Goal: Task Accomplishment & Management: Complete application form

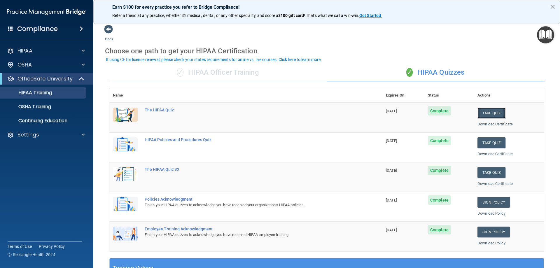
click at [486, 114] on button "Take Quiz" at bounding box center [491, 113] width 28 height 11
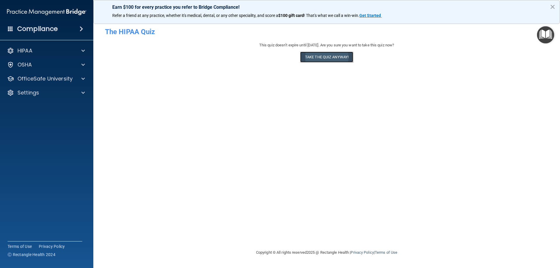
click at [332, 57] on button "Take the quiz anyway!" at bounding box center [326, 57] width 53 height 11
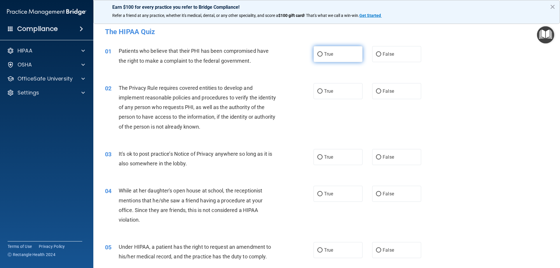
click at [332, 56] on label "True" at bounding box center [338, 54] width 49 height 16
click at [323, 56] on input "True" at bounding box center [319, 54] width 5 height 4
radio input "true"
click at [346, 94] on label "True" at bounding box center [338, 91] width 49 height 16
click at [323, 94] on input "True" at bounding box center [319, 91] width 5 height 4
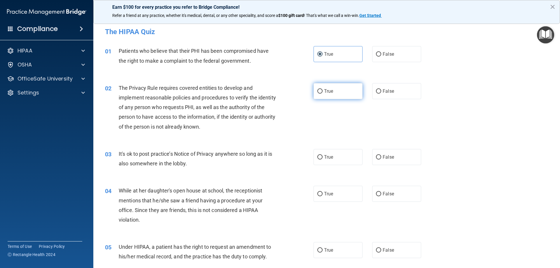
radio input "true"
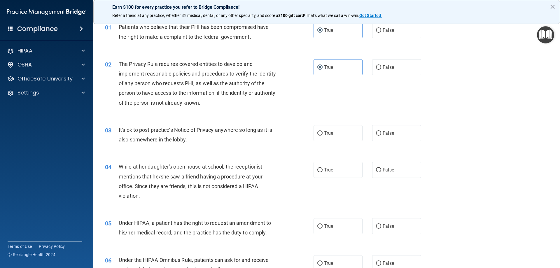
scroll to position [58, 0]
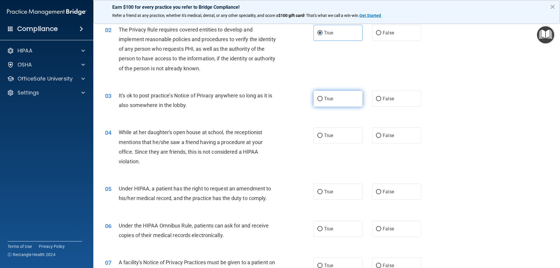
click at [353, 103] on label "True" at bounding box center [338, 99] width 49 height 16
click at [323, 101] on input "True" at bounding box center [319, 99] width 5 height 4
radio input "true"
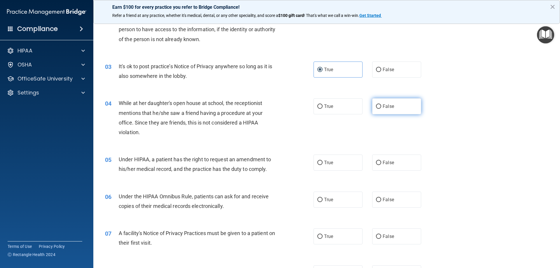
click at [412, 112] on label "False" at bounding box center [396, 106] width 49 height 16
click at [381, 109] on input "False" at bounding box center [378, 106] width 5 height 4
radio input "true"
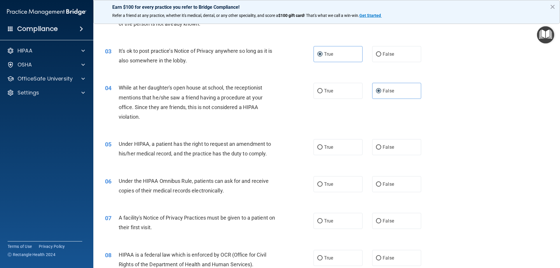
scroll to position [117, 0]
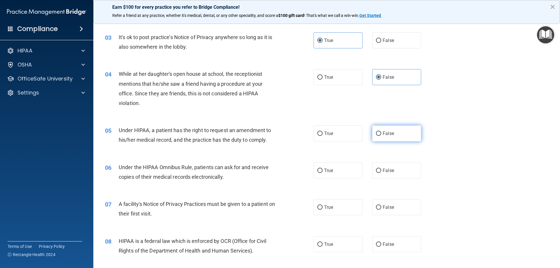
click at [409, 133] on label "False" at bounding box center [396, 133] width 49 height 16
click at [381, 133] on input "False" at bounding box center [378, 134] width 5 height 4
radio input "true"
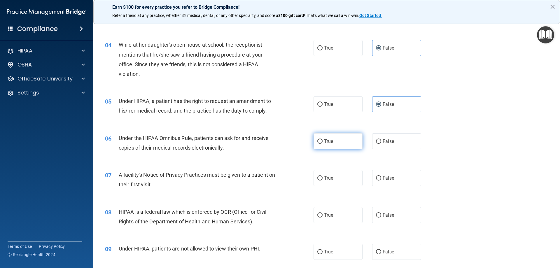
click at [344, 140] on label "True" at bounding box center [338, 141] width 49 height 16
click at [323, 140] on input "True" at bounding box center [319, 141] width 5 height 4
radio input "true"
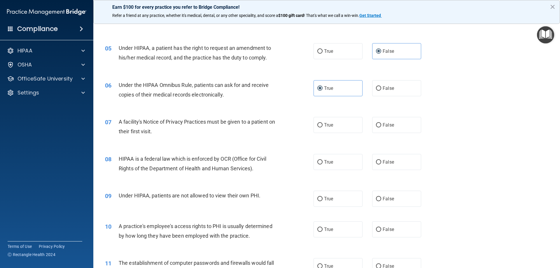
scroll to position [204, 0]
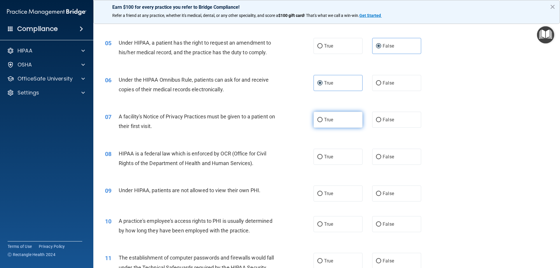
click at [339, 125] on label "True" at bounding box center [338, 120] width 49 height 16
click at [323, 122] on input "True" at bounding box center [319, 120] width 5 height 4
radio input "true"
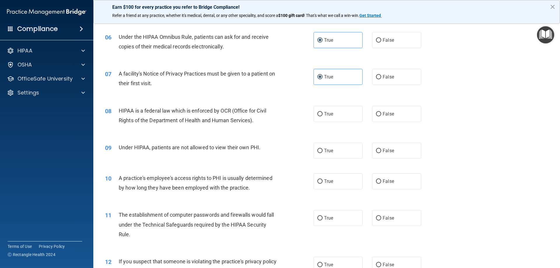
scroll to position [262, 0]
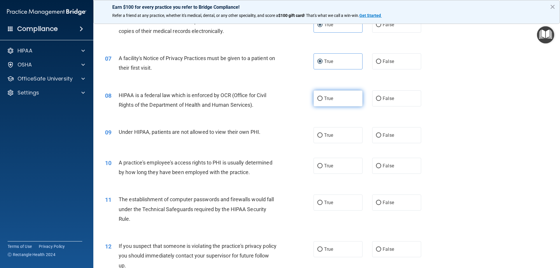
click at [347, 102] on label "True" at bounding box center [338, 98] width 49 height 16
click at [323, 101] on input "True" at bounding box center [319, 99] width 5 height 4
radio input "true"
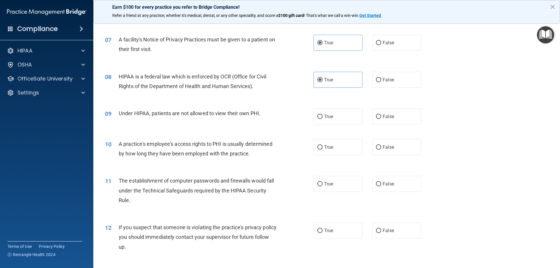
scroll to position [292, 0]
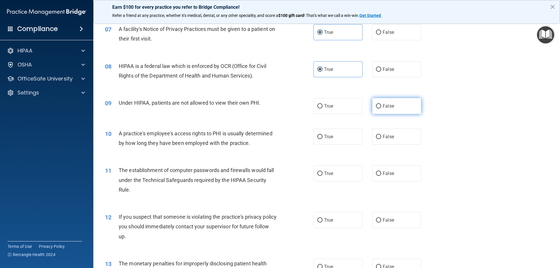
click at [406, 109] on label "False" at bounding box center [396, 106] width 49 height 16
click at [381, 108] on input "False" at bounding box center [378, 106] width 5 height 4
radio input "true"
click at [387, 139] on label "False" at bounding box center [396, 137] width 49 height 16
click at [376, 136] on input "False" at bounding box center [378, 137] width 5 height 4
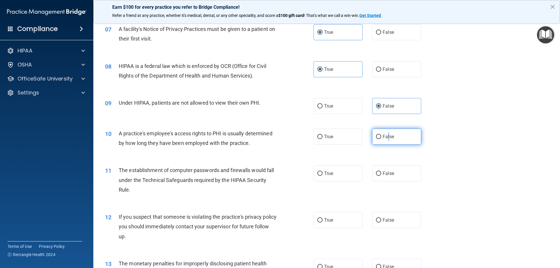
radio input "true"
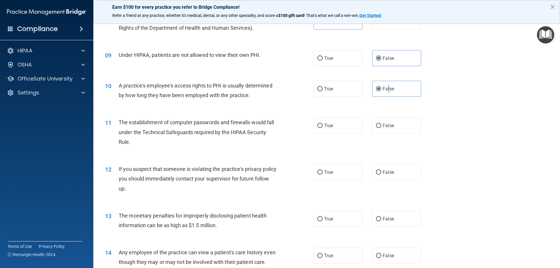
scroll to position [350, 0]
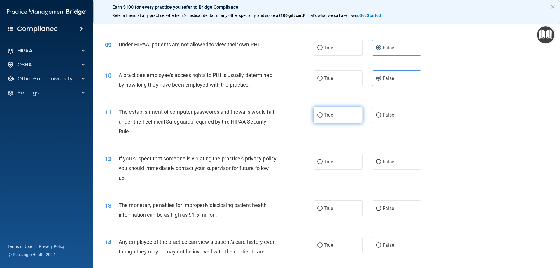
click at [335, 117] on label "True" at bounding box center [338, 115] width 49 height 16
click at [323, 117] on input "True" at bounding box center [319, 115] width 5 height 4
radio input "true"
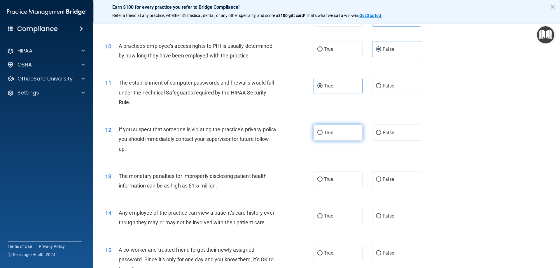
click at [341, 137] on label "True" at bounding box center [338, 133] width 49 height 16
click at [323, 135] on input "True" at bounding box center [319, 133] width 5 height 4
radio input "true"
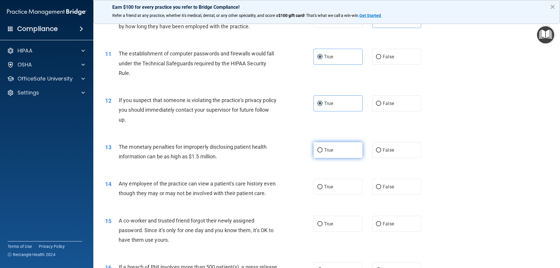
click at [334, 149] on label "True" at bounding box center [338, 150] width 49 height 16
click at [323, 149] on input "True" at bounding box center [319, 150] width 5 height 4
radio input "true"
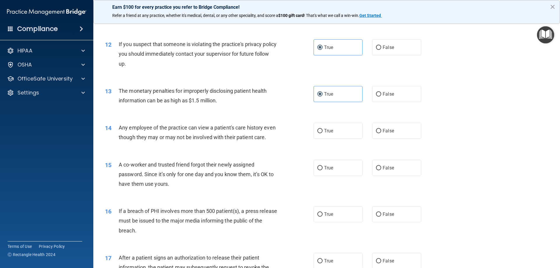
scroll to position [467, 0]
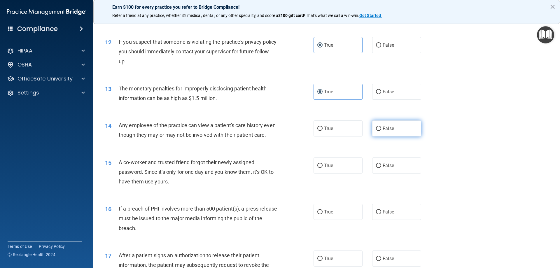
click at [407, 131] on label "False" at bounding box center [396, 128] width 49 height 16
click at [381, 131] on input "False" at bounding box center [378, 129] width 5 height 4
radio input "true"
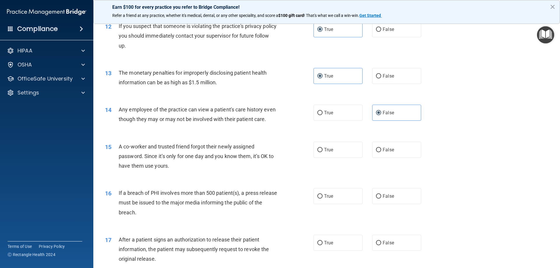
scroll to position [496, 0]
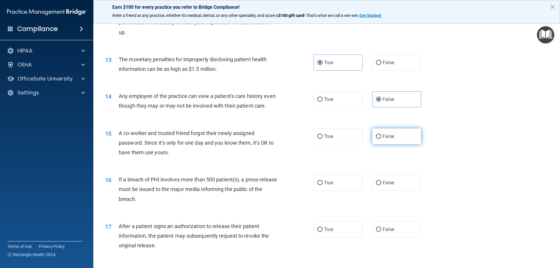
click at [403, 144] on label "False" at bounding box center [396, 136] width 49 height 16
click at [381, 139] on input "False" at bounding box center [378, 136] width 5 height 4
radio input "true"
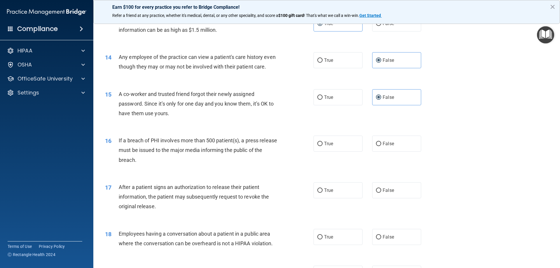
scroll to position [554, 0]
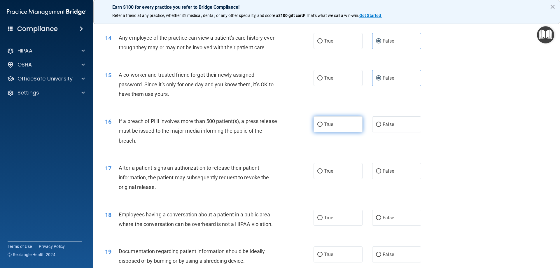
click at [341, 132] on label "True" at bounding box center [338, 124] width 49 height 16
click at [323, 127] on input "True" at bounding box center [319, 124] width 5 height 4
radio input "true"
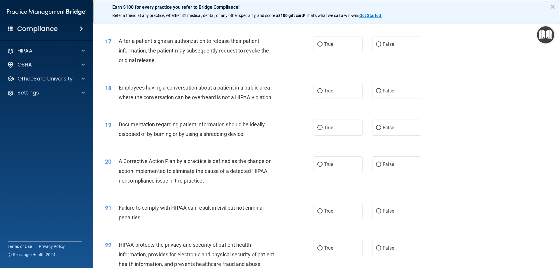
scroll to position [646, 0]
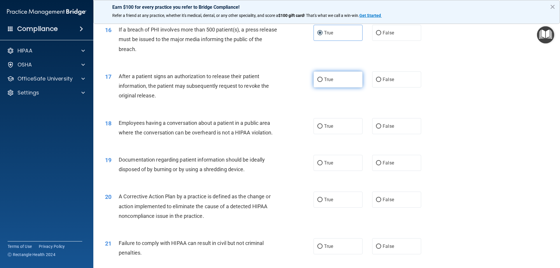
click at [349, 87] on label "True" at bounding box center [338, 79] width 49 height 16
click at [323, 82] on input "True" at bounding box center [319, 80] width 5 height 4
radio input "true"
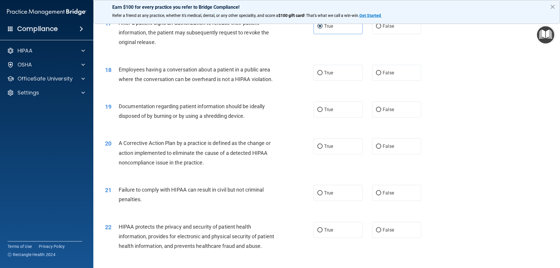
scroll to position [704, 0]
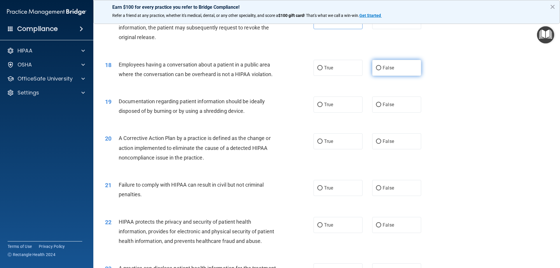
click at [403, 76] on label "False" at bounding box center [396, 68] width 49 height 16
click at [381, 70] on input "False" at bounding box center [378, 68] width 5 height 4
radio input "true"
click at [343, 113] on label "True" at bounding box center [338, 105] width 49 height 16
click at [323, 107] on input "True" at bounding box center [319, 105] width 5 height 4
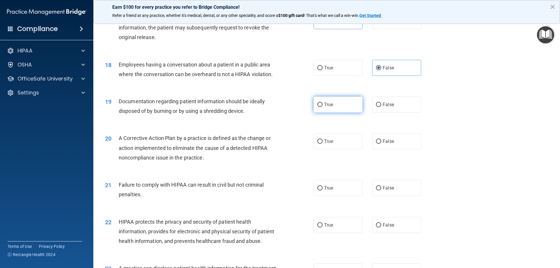
radio input "true"
click at [339, 149] on label "True" at bounding box center [338, 141] width 49 height 16
click at [323, 144] on input "True" at bounding box center [319, 141] width 5 height 4
radio input "true"
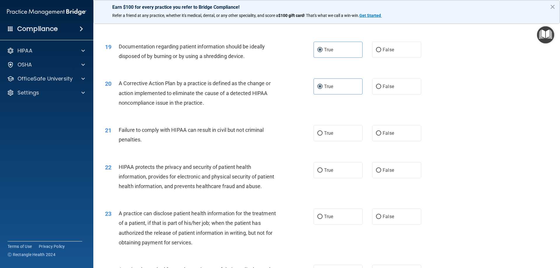
scroll to position [762, 0]
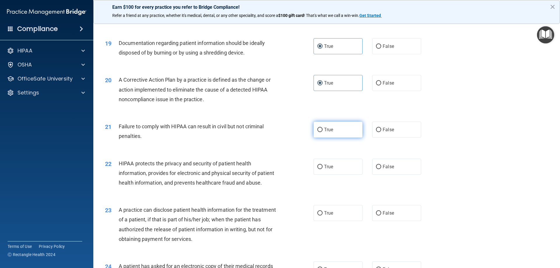
click at [340, 138] on label "True" at bounding box center [338, 130] width 49 height 16
click at [323, 132] on input "True" at bounding box center [319, 130] width 5 height 4
radio input "true"
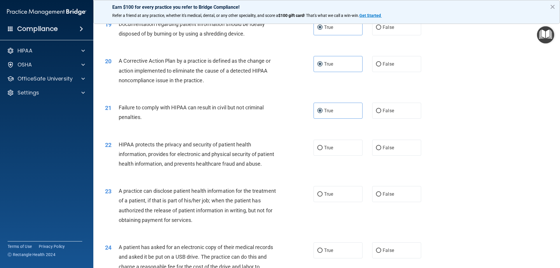
scroll to position [792, 0]
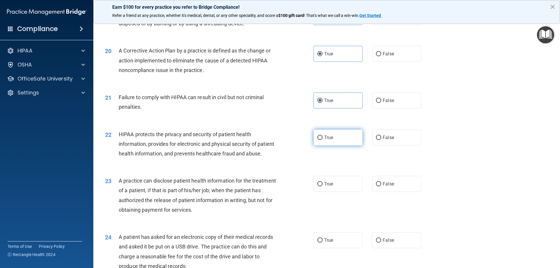
click at [335, 146] on label "True" at bounding box center [338, 137] width 49 height 16
click at [323, 140] on input "True" at bounding box center [319, 138] width 5 height 4
radio input "true"
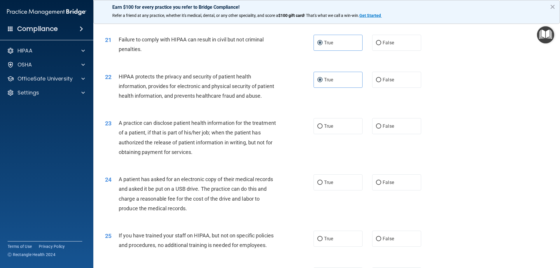
scroll to position [850, 0]
click at [330, 134] on label "True" at bounding box center [338, 126] width 49 height 16
click at [323, 128] on input "True" at bounding box center [319, 126] width 5 height 4
radio input "true"
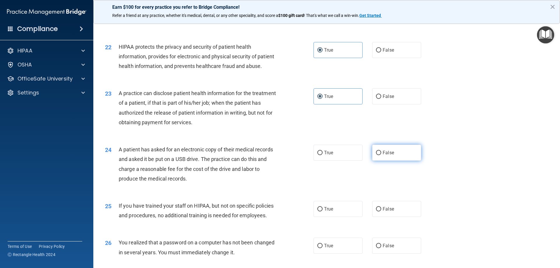
click at [411, 161] on label "False" at bounding box center [396, 153] width 49 height 16
click at [381, 155] on input "False" at bounding box center [378, 153] width 5 height 4
radio input "true"
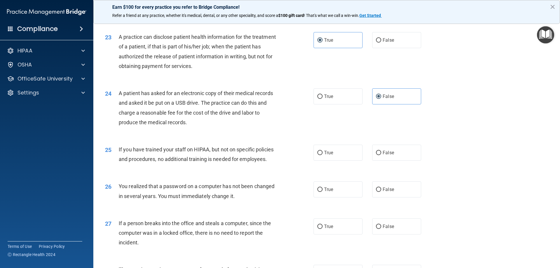
scroll to position [937, 0]
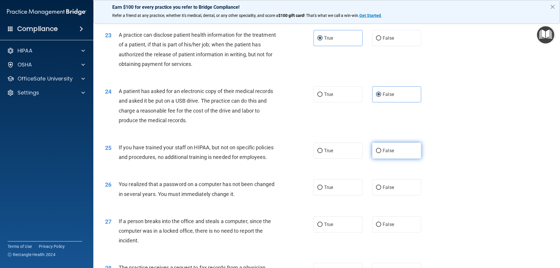
click at [395, 159] on label "False" at bounding box center [396, 151] width 49 height 16
click at [381, 153] on input "False" at bounding box center [378, 151] width 5 height 4
radio input "true"
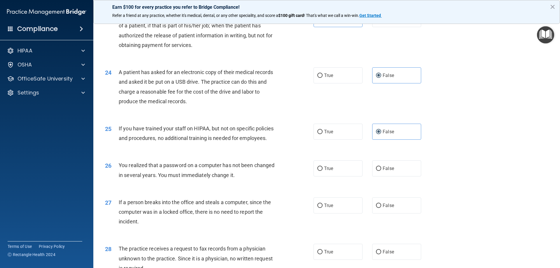
scroll to position [967, 0]
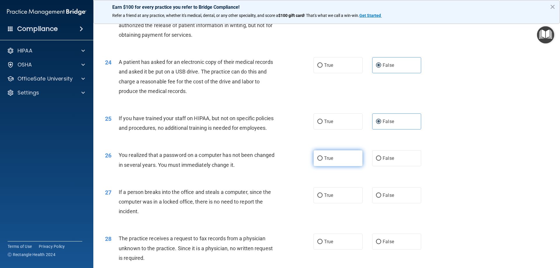
click at [335, 166] on label "True" at bounding box center [338, 158] width 49 height 16
click at [323, 161] on input "True" at bounding box center [319, 158] width 5 height 4
radio input "true"
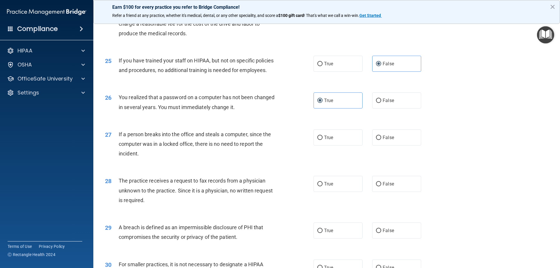
scroll to position [1025, 0]
drag, startPoint x: 398, startPoint y: 163, endPoint x: 406, endPoint y: 164, distance: 8.5
click at [398, 145] on label "False" at bounding box center [396, 137] width 49 height 16
click at [381, 139] on input "False" at bounding box center [378, 137] width 5 height 4
radio input "true"
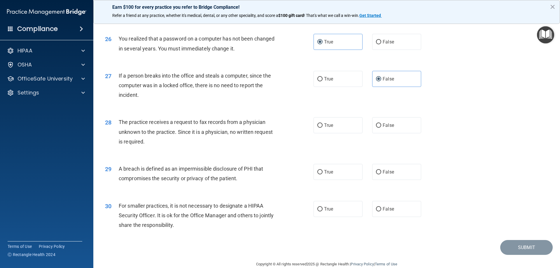
scroll to position [1083, 0]
click at [348, 133] on label "True" at bounding box center [338, 125] width 49 height 16
click at [323, 127] on input "True" at bounding box center [319, 125] width 5 height 4
radio input "true"
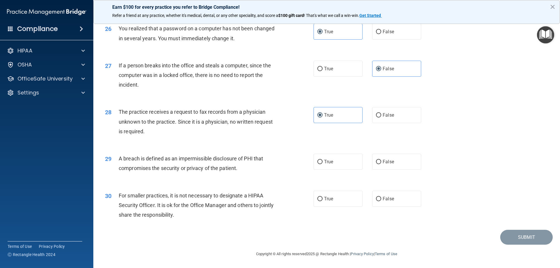
scroll to position [1112, 0]
drag, startPoint x: 342, startPoint y: 163, endPoint x: 367, endPoint y: 168, distance: 25.3
click at [342, 163] on label "True" at bounding box center [338, 162] width 49 height 16
click at [323, 163] on input "True" at bounding box center [319, 162] width 5 height 4
radio input "true"
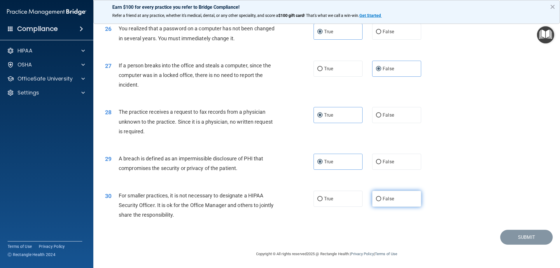
click at [408, 202] on label "False" at bounding box center [396, 199] width 49 height 16
click at [381, 201] on input "False" at bounding box center [378, 199] width 5 height 4
radio input "true"
click at [524, 240] on button "Submit" at bounding box center [526, 237] width 52 height 15
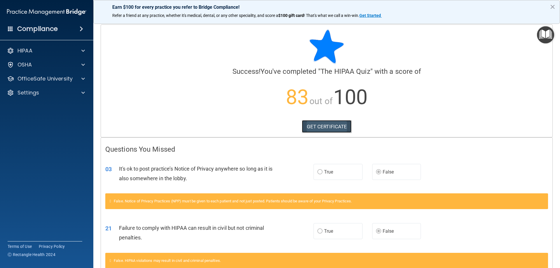
click at [342, 124] on link "GET CERTIFICATE" at bounding box center [327, 126] width 50 height 13
click at [82, 76] on span at bounding box center [82, 78] width 3 height 7
drag, startPoint x: 63, startPoint y: 92, endPoint x: 69, endPoint y: 87, distance: 7.5
click at [63, 92] on div "HIPAA Training" at bounding box center [44, 93] width 80 height 6
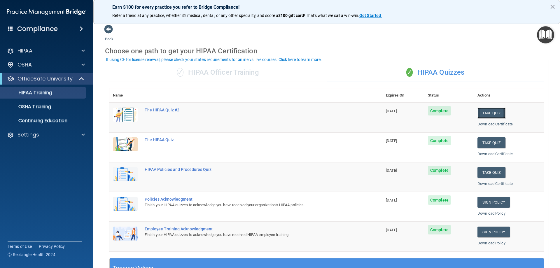
click at [489, 113] on button "Take Quiz" at bounding box center [491, 113] width 28 height 11
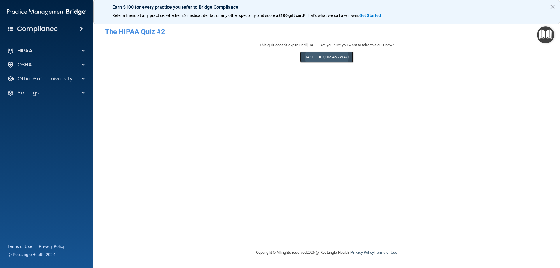
click at [318, 59] on button "Take the quiz anyway!" at bounding box center [326, 57] width 53 height 11
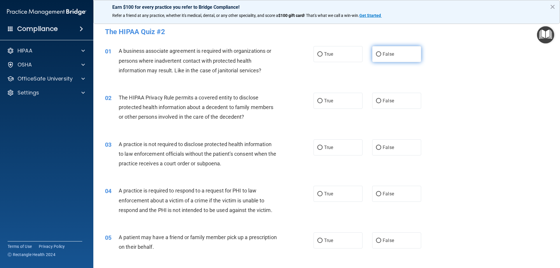
click at [387, 55] on span "False" at bounding box center [388, 54] width 11 height 6
click at [381, 55] on input "False" at bounding box center [378, 54] width 5 height 4
radio input "true"
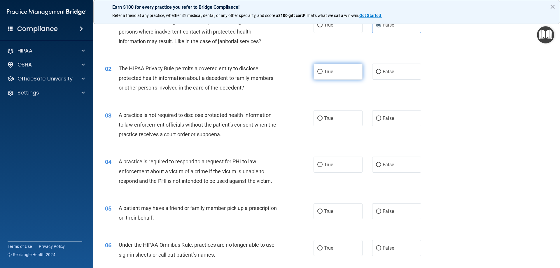
click at [339, 75] on label "True" at bounding box center [338, 72] width 49 height 16
click at [323, 74] on input "True" at bounding box center [319, 72] width 5 height 4
radio input "true"
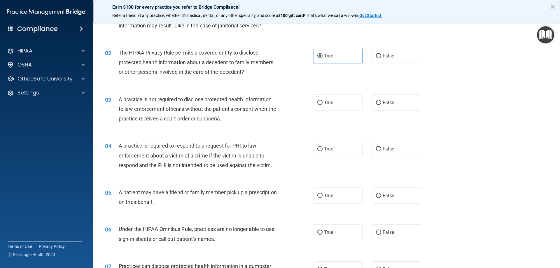
scroll to position [58, 0]
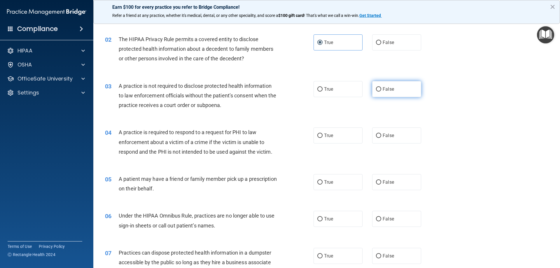
click at [396, 93] on label "False" at bounding box center [396, 89] width 49 height 16
click at [381, 92] on input "False" at bounding box center [378, 89] width 5 height 4
radio input "true"
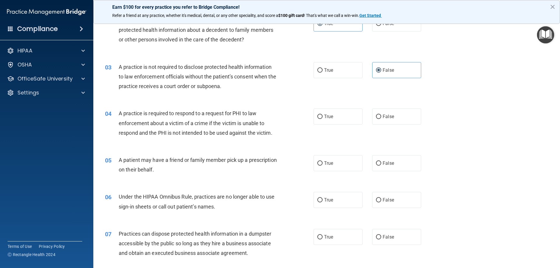
scroll to position [87, 0]
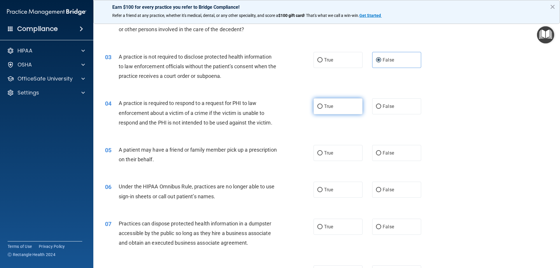
click at [341, 110] on label "True" at bounding box center [338, 106] width 49 height 16
click at [323, 109] on input "True" at bounding box center [319, 106] width 5 height 4
radio input "true"
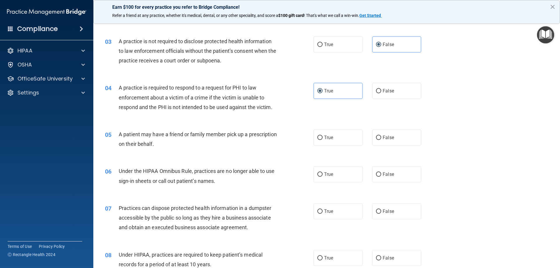
scroll to position [117, 0]
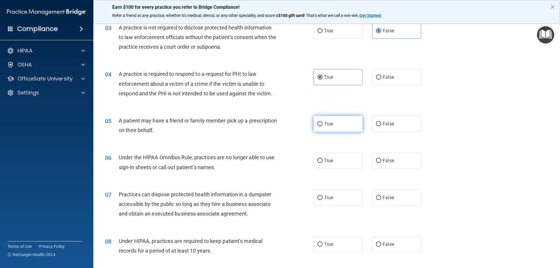
click at [341, 127] on label "True" at bounding box center [338, 124] width 49 height 16
click at [323, 126] on input "True" at bounding box center [319, 124] width 5 height 4
radio input "true"
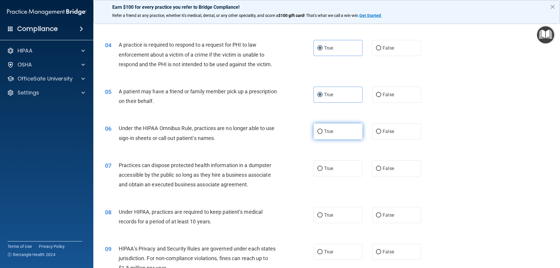
click at [339, 136] on label "True" at bounding box center [338, 131] width 49 height 16
click at [323, 134] on input "True" at bounding box center [319, 131] width 5 height 4
radio input "true"
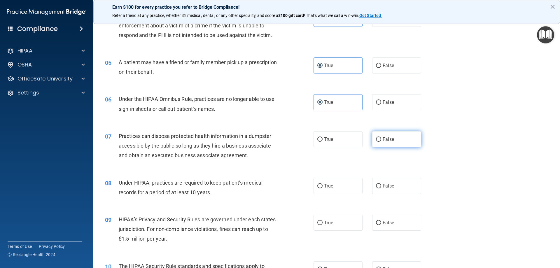
click at [402, 145] on label "False" at bounding box center [396, 139] width 49 height 16
click at [381, 142] on input "False" at bounding box center [378, 139] width 5 height 4
radio input "true"
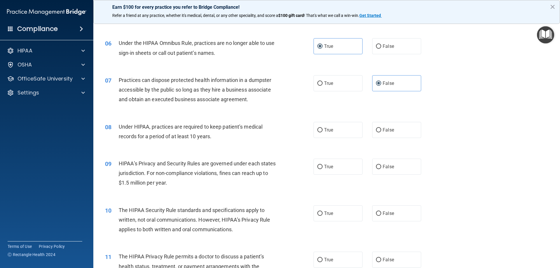
scroll to position [233, 0]
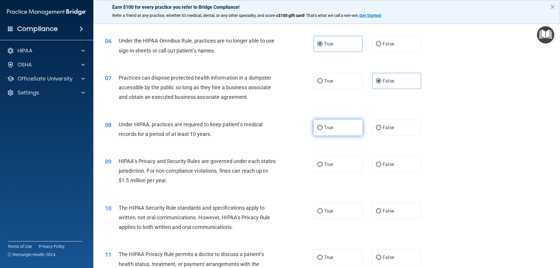
click at [336, 132] on label "True" at bounding box center [338, 128] width 49 height 16
click at [323, 130] on input "True" at bounding box center [319, 128] width 5 height 4
radio input "true"
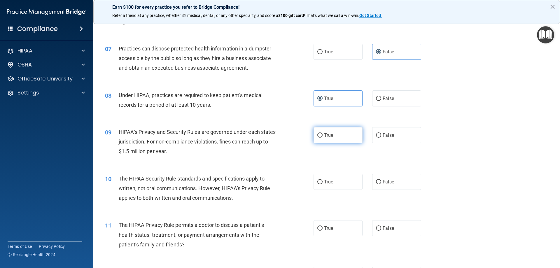
click at [342, 137] on label "True" at bounding box center [338, 135] width 49 height 16
click at [323, 137] on input "True" at bounding box center [319, 135] width 5 height 4
radio input "true"
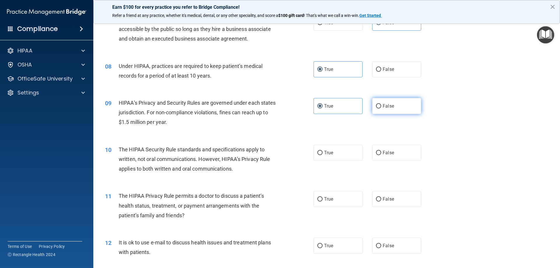
click at [399, 110] on label "False" at bounding box center [396, 106] width 49 height 16
click at [381, 108] on input "False" at bounding box center [378, 106] width 5 height 4
radio input "true"
radio input "false"
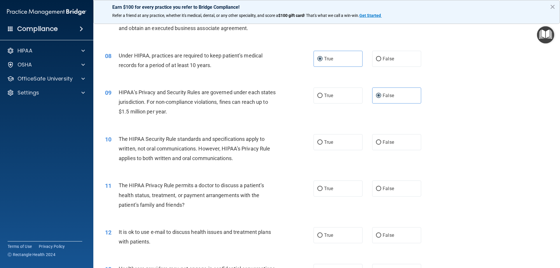
scroll to position [321, 0]
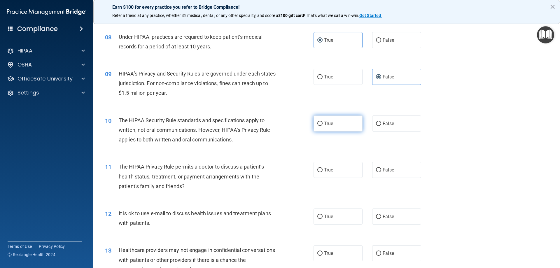
click at [338, 127] on label "True" at bounding box center [338, 123] width 49 height 16
click at [323, 126] on input "True" at bounding box center [319, 124] width 5 height 4
radio input "true"
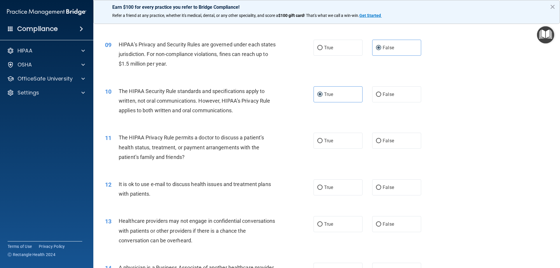
scroll to position [379, 0]
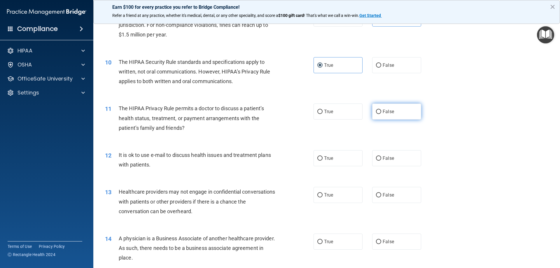
click at [394, 115] on label "False" at bounding box center [396, 112] width 49 height 16
click at [381, 114] on input "False" at bounding box center [378, 112] width 5 height 4
radio input "true"
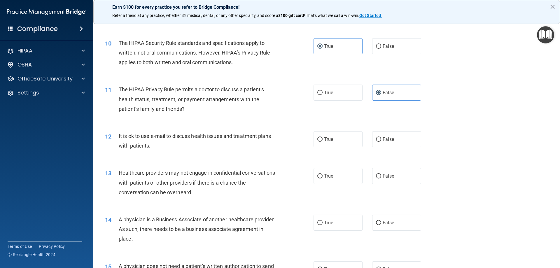
scroll to position [408, 0]
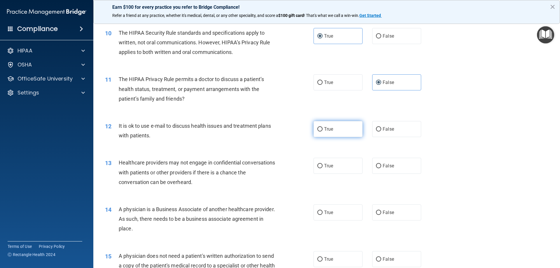
click at [338, 129] on label "True" at bounding box center [338, 129] width 49 height 16
click at [323, 129] on input "True" at bounding box center [319, 129] width 5 height 4
radio input "true"
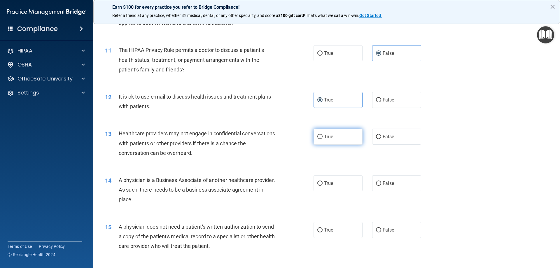
click at [339, 141] on label "True" at bounding box center [338, 137] width 49 height 16
click at [323, 139] on input "True" at bounding box center [319, 137] width 5 height 4
radio input "true"
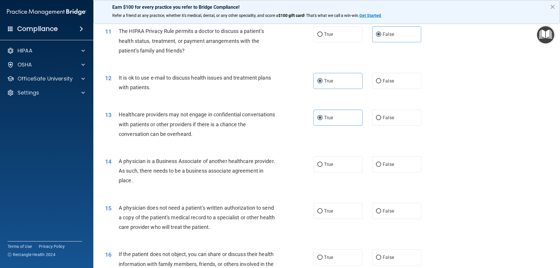
scroll to position [467, 0]
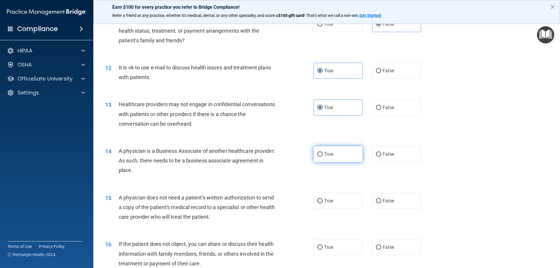
click at [353, 158] on label "True" at bounding box center [338, 154] width 49 height 16
click at [323, 157] on input "True" at bounding box center [319, 154] width 5 height 4
radio input "true"
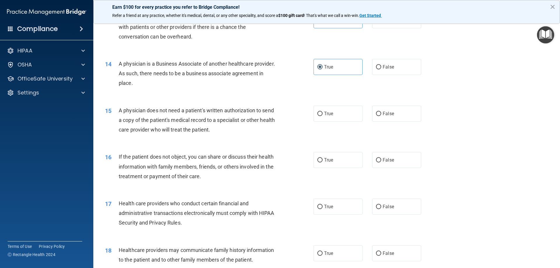
scroll to position [554, 0]
click at [342, 118] on label "True" at bounding box center [338, 113] width 49 height 16
click at [323, 116] on input "True" at bounding box center [319, 113] width 5 height 4
radio input "true"
click at [335, 163] on label "True" at bounding box center [338, 160] width 49 height 16
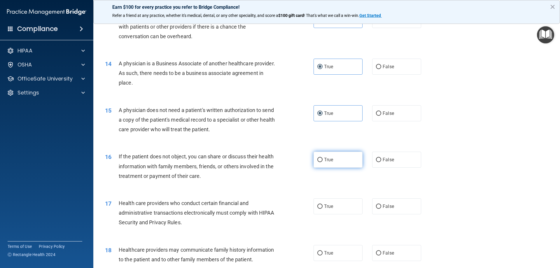
click at [323, 162] on input "True" at bounding box center [319, 160] width 5 height 4
radio input "true"
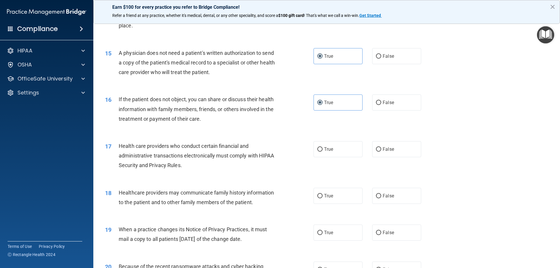
scroll to position [612, 0]
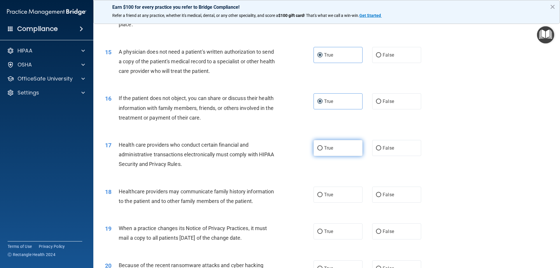
click at [336, 153] on label "True" at bounding box center [338, 148] width 49 height 16
click at [323, 150] on input "True" at bounding box center [319, 148] width 5 height 4
radio input "true"
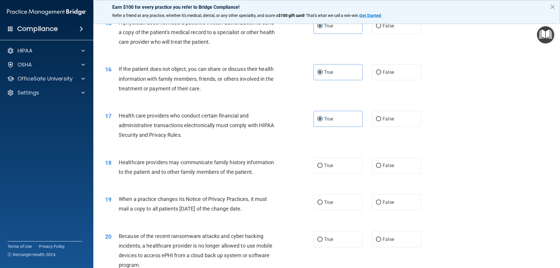
scroll to position [671, 0]
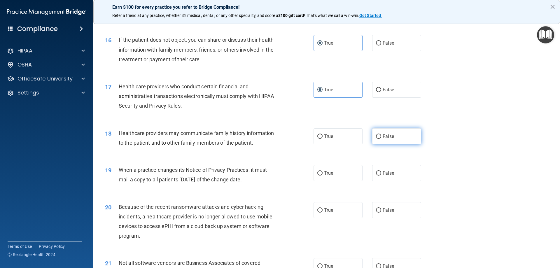
click at [399, 142] on label "False" at bounding box center [396, 136] width 49 height 16
click at [381, 139] on input "False" at bounding box center [378, 136] width 5 height 4
radio input "true"
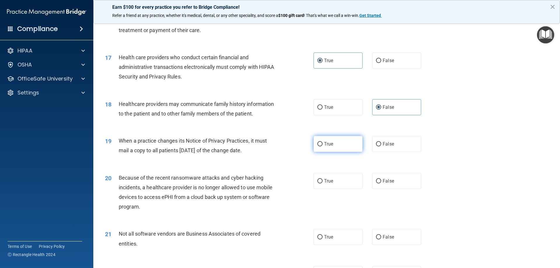
click at [333, 146] on label "True" at bounding box center [338, 144] width 49 height 16
click at [323, 146] on input "True" at bounding box center [319, 144] width 5 height 4
radio input "true"
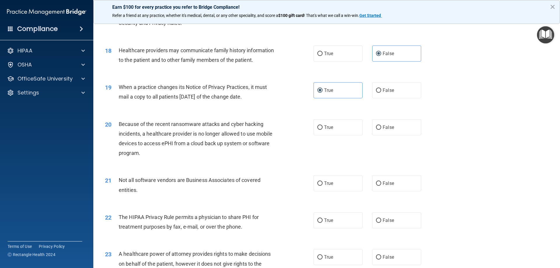
scroll to position [758, 0]
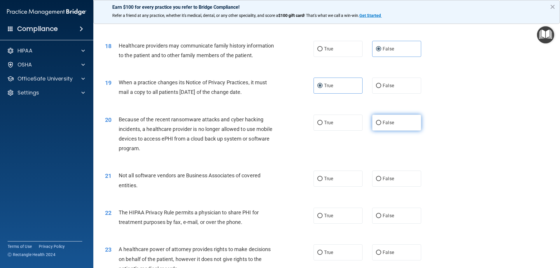
click at [400, 128] on label "False" at bounding box center [396, 123] width 49 height 16
click at [381, 125] on input "False" at bounding box center [378, 123] width 5 height 4
radio input "true"
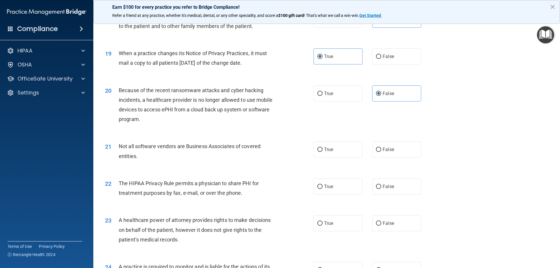
scroll to position [817, 0]
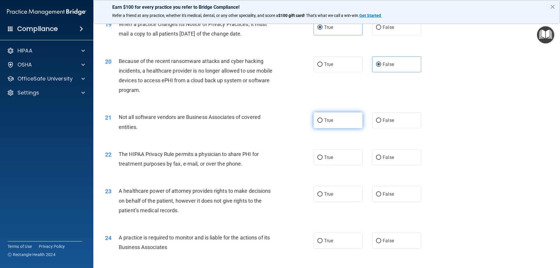
click at [349, 118] on label "True" at bounding box center [338, 120] width 49 height 16
click at [323, 118] on input "True" at bounding box center [319, 120] width 5 height 4
radio input "true"
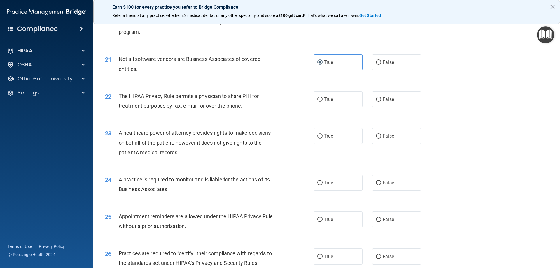
scroll to position [875, 0]
drag, startPoint x: 386, startPoint y: 103, endPoint x: 390, endPoint y: 103, distance: 3.2
click at [387, 103] on label "False" at bounding box center [396, 99] width 49 height 16
click at [381, 101] on input "False" at bounding box center [378, 99] width 5 height 4
radio input "true"
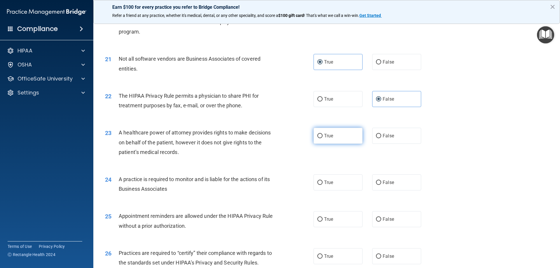
click at [340, 139] on label "True" at bounding box center [338, 136] width 49 height 16
click at [323, 138] on input "True" at bounding box center [319, 136] width 5 height 4
radio input "true"
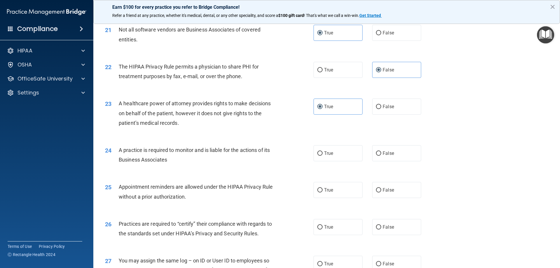
scroll to position [933, 0]
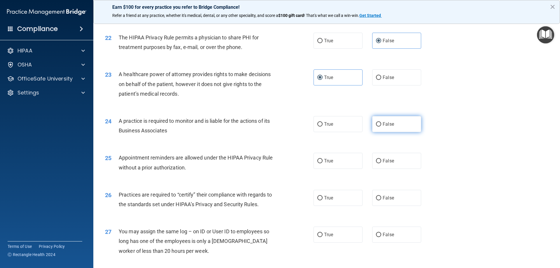
click at [376, 130] on label "False" at bounding box center [396, 124] width 49 height 16
click at [376, 127] on input "False" at bounding box center [378, 124] width 5 height 4
radio input "true"
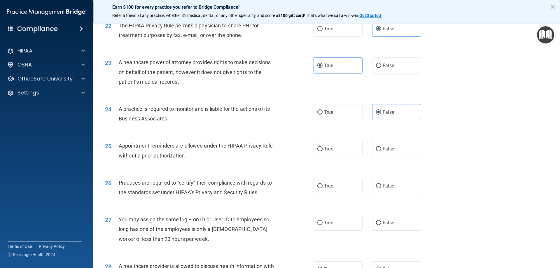
scroll to position [962, 0]
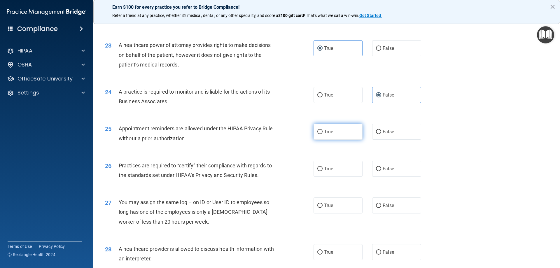
click at [339, 139] on label "True" at bounding box center [338, 132] width 49 height 16
click at [323, 134] on input "True" at bounding box center [319, 132] width 5 height 4
radio input "true"
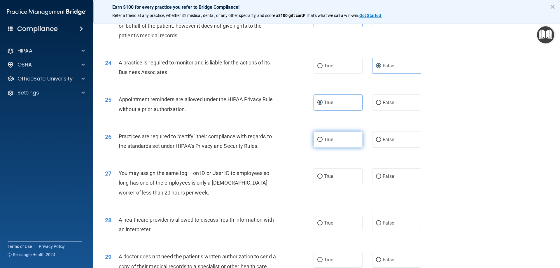
click at [329, 145] on label "True" at bounding box center [338, 140] width 49 height 16
click at [323, 142] on input "True" at bounding box center [319, 140] width 5 height 4
radio input "true"
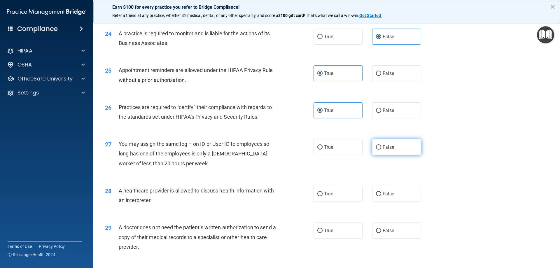
click at [393, 151] on label "False" at bounding box center [396, 147] width 49 height 16
click at [381, 150] on input "False" at bounding box center [378, 147] width 5 height 4
radio input "true"
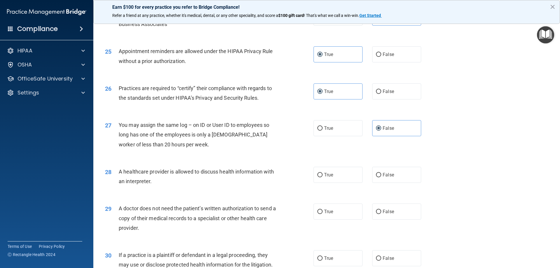
scroll to position [1050, 0]
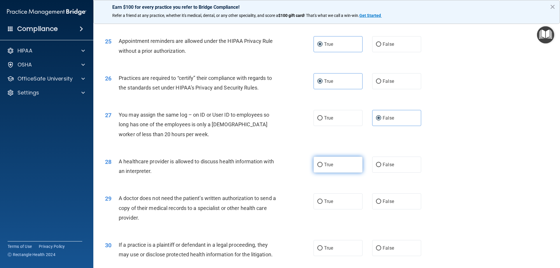
click at [338, 168] on label "True" at bounding box center [338, 165] width 49 height 16
click at [323, 167] on input "True" at bounding box center [319, 165] width 5 height 4
radio input "true"
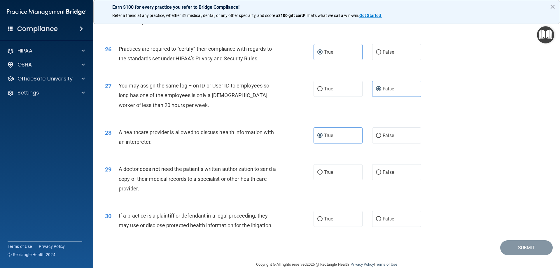
scroll to position [1090, 0]
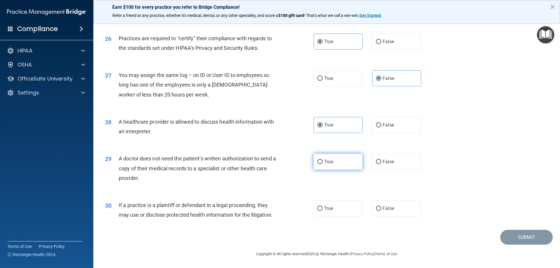
click at [343, 167] on label "True" at bounding box center [338, 162] width 49 height 16
click at [323, 164] on input "True" at bounding box center [319, 162] width 5 height 4
radio input "true"
click at [407, 209] on label "False" at bounding box center [396, 208] width 49 height 16
click at [381, 209] on input "False" at bounding box center [378, 208] width 5 height 4
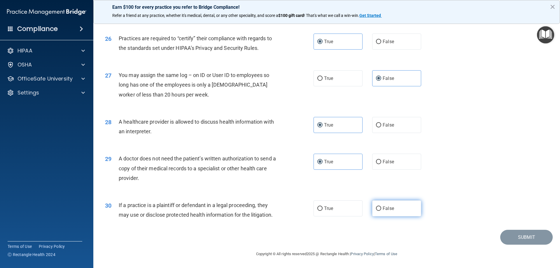
radio input "true"
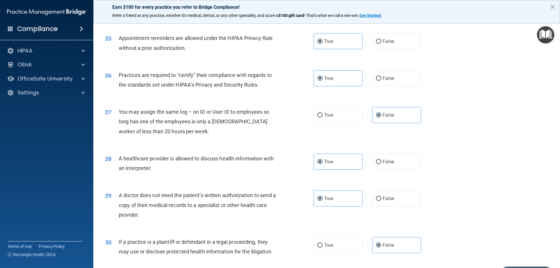
scroll to position [1079, 0]
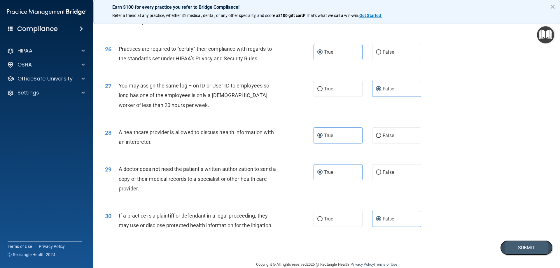
click at [503, 251] on button "Submit" at bounding box center [526, 247] width 52 height 15
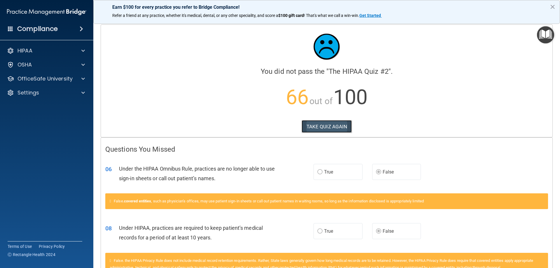
click at [330, 124] on button "TAKE QUIZ AGAIN" at bounding box center [327, 126] width 50 height 13
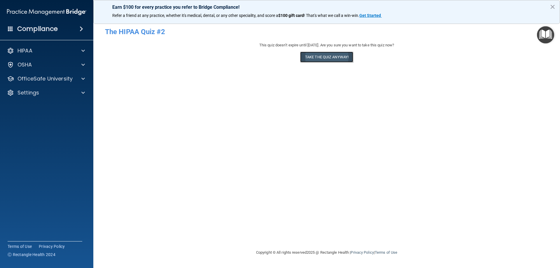
click at [331, 53] on button "Take the quiz anyway!" at bounding box center [326, 57] width 53 height 11
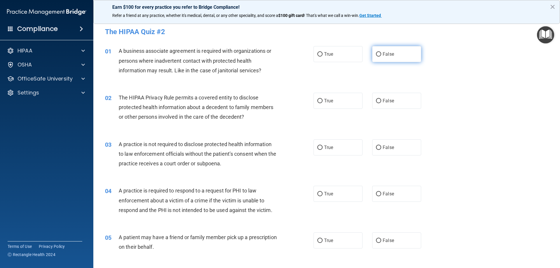
click at [379, 54] on label "False" at bounding box center [396, 54] width 49 height 16
click at [379, 54] on input "False" at bounding box center [378, 54] width 5 height 4
radio input "true"
click at [317, 101] on input "True" at bounding box center [319, 101] width 5 height 4
radio input "true"
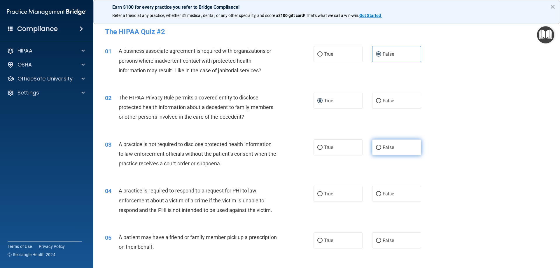
click at [378, 147] on input "False" at bounding box center [378, 148] width 5 height 4
radio input "true"
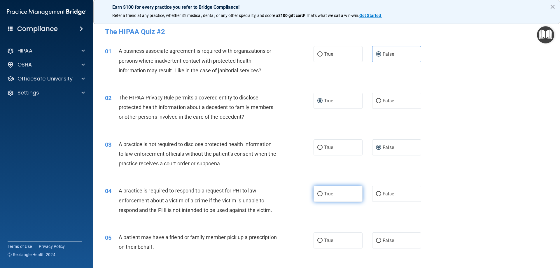
click at [317, 195] on input "True" at bounding box center [319, 194] width 5 height 4
radio input "true"
drag, startPoint x: 318, startPoint y: 240, endPoint x: 420, endPoint y: 219, distance: 104.0
click at [319, 240] on input "True" at bounding box center [319, 241] width 5 height 4
radio input "true"
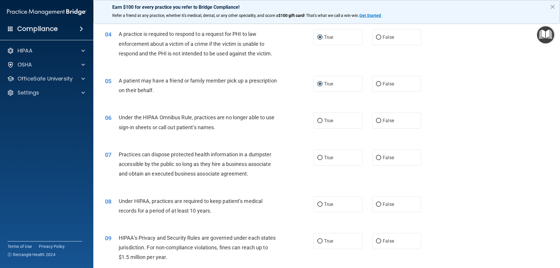
scroll to position [175, 0]
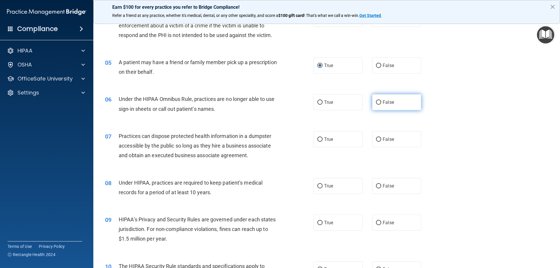
click at [377, 102] on input "False" at bounding box center [378, 102] width 5 height 4
radio input "true"
click at [377, 139] on input "False" at bounding box center [378, 139] width 5 height 4
radio input "true"
click at [376, 184] on input "False" at bounding box center [378, 186] width 5 height 4
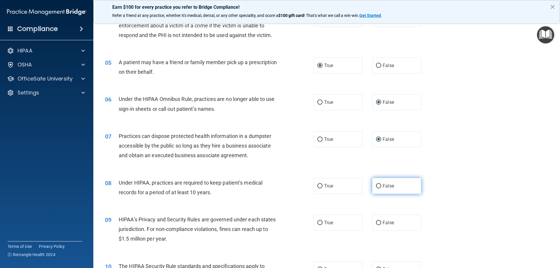
radio input "true"
click at [376, 221] on input "False" at bounding box center [378, 223] width 5 height 4
radio input "true"
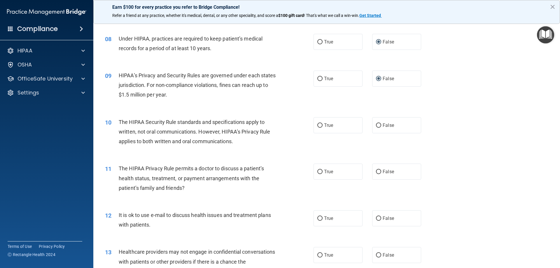
scroll to position [321, 0]
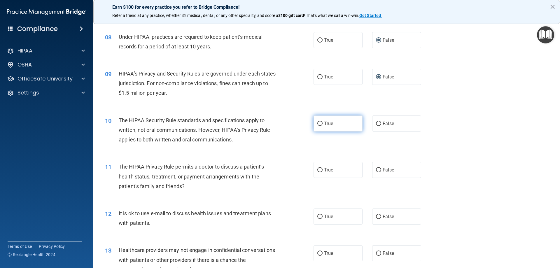
click at [317, 122] on input "True" at bounding box center [319, 124] width 5 height 4
radio input "true"
click at [318, 170] on input "True" at bounding box center [319, 170] width 5 height 4
radio input "true"
click at [318, 215] on input "True" at bounding box center [319, 217] width 5 height 4
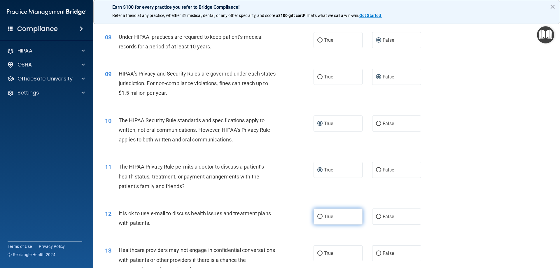
radio input "true"
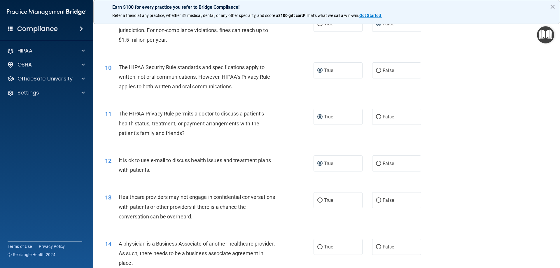
scroll to position [379, 0]
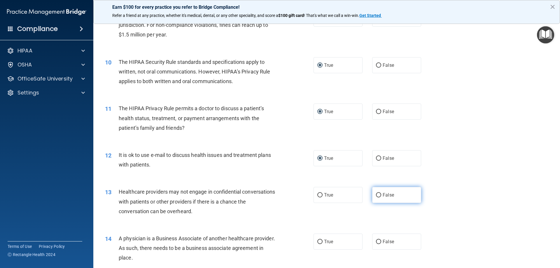
click at [376, 197] on input "False" at bounding box center [378, 195] width 5 height 4
radio input "true"
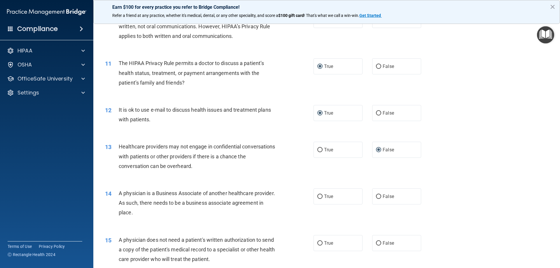
scroll to position [437, 0]
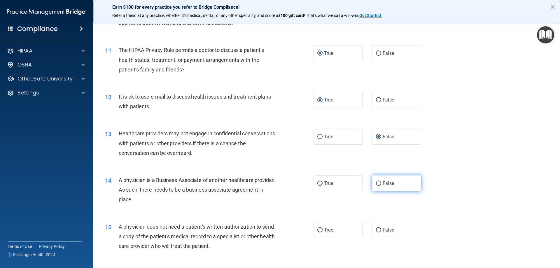
click at [376, 183] on input "False" at bounding box center [378, 183] width 5 height 4
radio input "true"
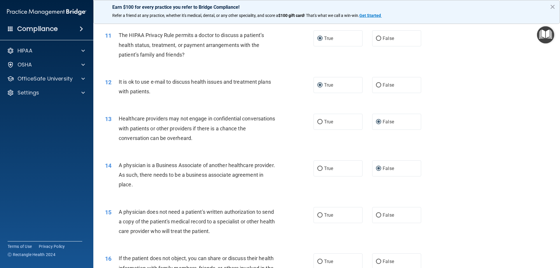
scroll to position [467, 0]
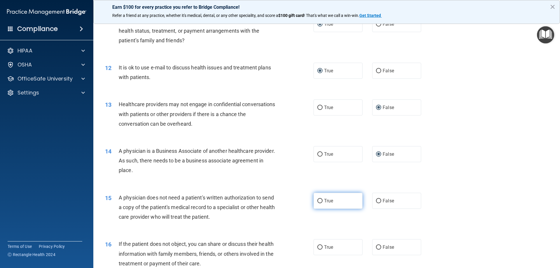
click at [318, 199] on input "True" at bounding box center [319, 201] width 5 height 4
radio input "true"
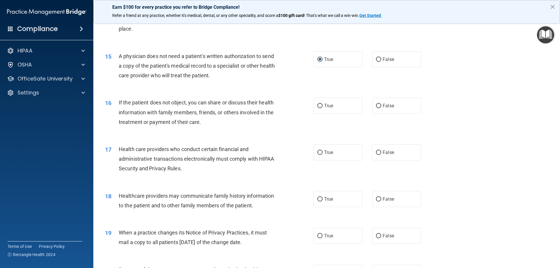
scroll to position [612, 0]
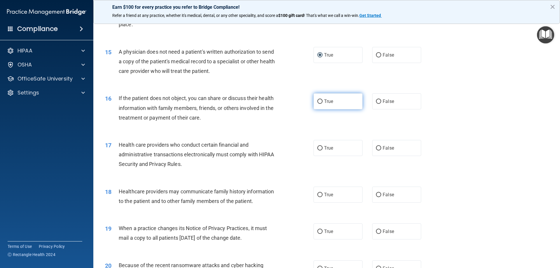
click at [317, 99] on input "True" at bounding box center [319, 101] width 5 height 4
radio input "true"
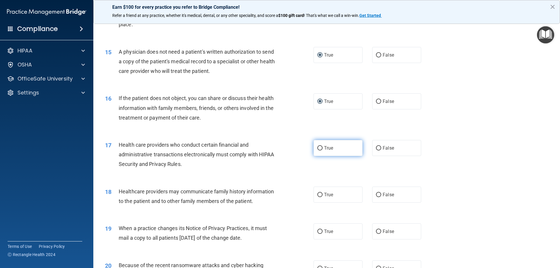
click at [317, 149] on input "True" at bounding box center [319, 148] width 5 height 4
radio input "true"
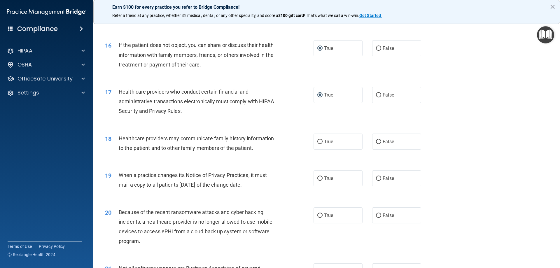
scroll to position [671, 0]
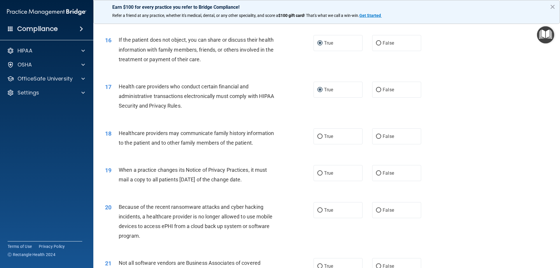
drag, startPoint x: 376, startPoint y: 134, endPoint x: 375, endPoint y: 155, distance: 21.0
click at [376, 135] on input "False" at bounding box center [378, 136] width 5 height 4
radio input "true"
click at [376, 174] on input "False" at bounding box center [378, 173] width 5 height 4
radio input "true"
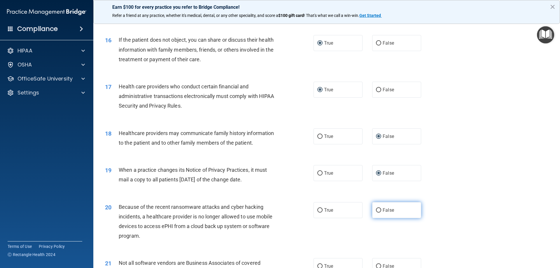
click at [378, 209] on input "False" at bounding box center [378, 210] width 5 height 4
radio input "true"
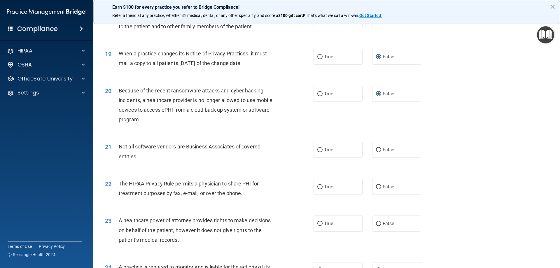
scroll to position [787, 0]
click at [317, 149] on input "True" at bounding box center [319, 150] width 5 height 4
radio input "true"
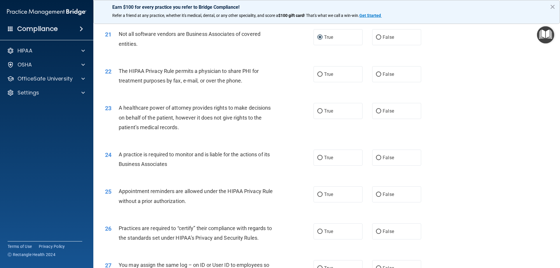
scroll to position [904, 0]
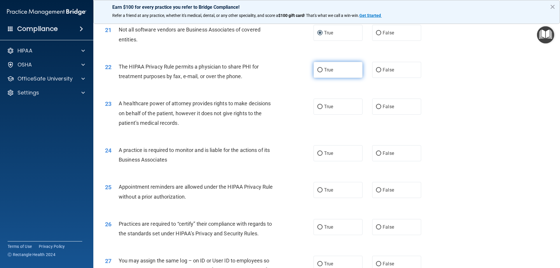
click at [318, 69] on input "True" at bounding box center [319, 70] width 5 height 4
radio input "true"
click at [376, 106] on input "False" at bounding box center [378, 107] width 5 height 4
radio input "true"
drag, startPoint x: 374, startPoint y: 153, endPoint x: 448, endPoint y: 155, distance: 73.2
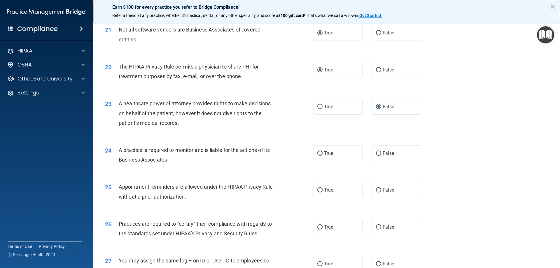
click at [376, 153] on input "False" at bounding box center [378, 153] width 5 height 4
radio input "true"
click at [321, 189] on label "True" at bounding box center [338, 190] width 49 height 16
click at [321, 189] on input "True" at bounding box center [319, 190] width 5 height 4
radio input "true"
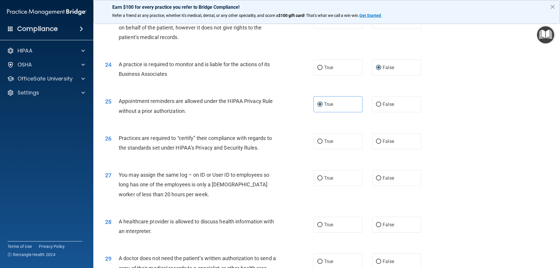
scroll to position [992, 0]
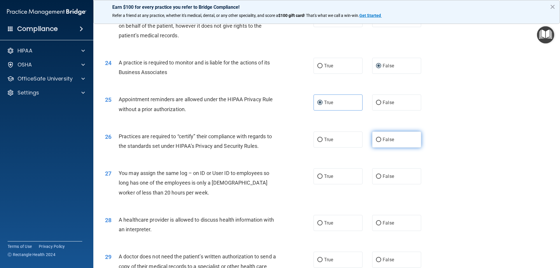
click at [376, 139] on input "False" at bounding box center [378, 140] width 5 height 4
radio input "true"
click at [376, 175] on input "False" at bounding box center [378, 176] width 5 height 4
radio input "true"
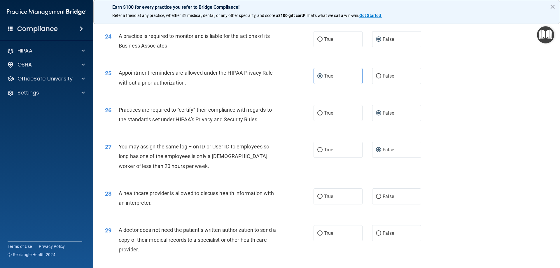
scroll to position [1079, 0]
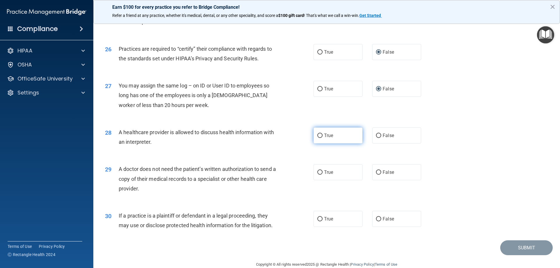
click at [318, 135] on input "True" at bounding box center [319, 136] width 5 height 4
radio input "true"
click at [318, 171] on input "True" at bounding box center [319, 172] width 5 height 4
radio input "true"
click at [317, 217] on input "True" at bounding box center [319, 219] width 5 height 4
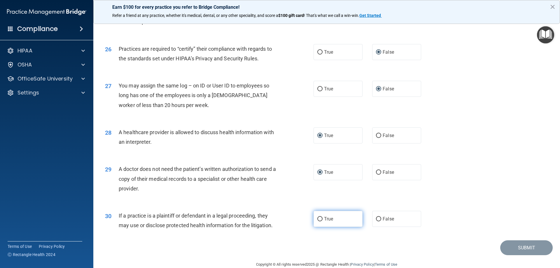
radio input "true"
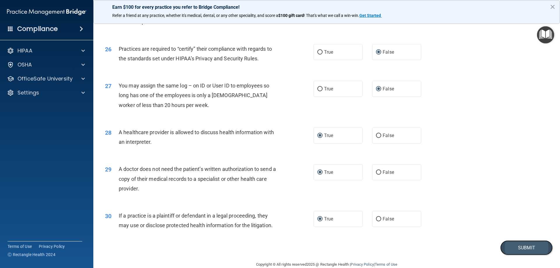
click at [520, 250] on button "Submit" at bounding box center [526, 247] width 52 height 15
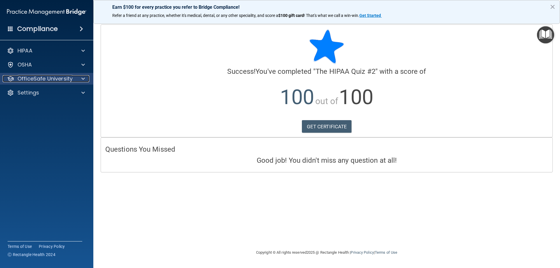
click at [82, 78] on span at bounding box center [82, 78] width 3 height 7
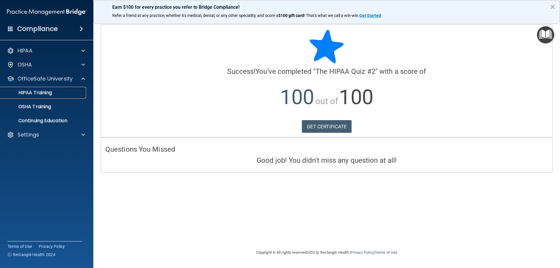
click at [50, 93] on p "HIPAA Training" at bounding box center [28, 93] width 48 height 6
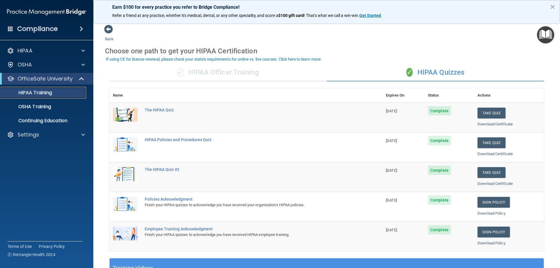
scroll to position [29, 0]
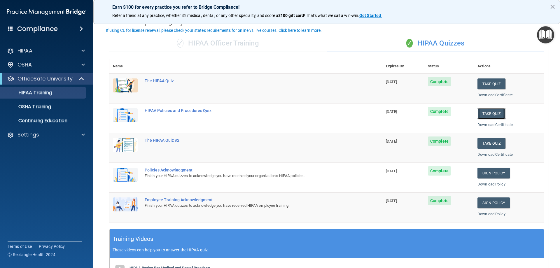
click at [488, 113] on button "Take Quiz" at bounding box center [491, 113] width 28 height 11
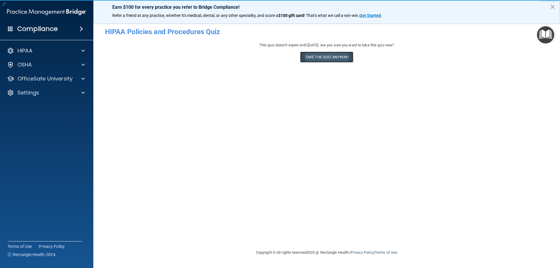
click at [319, 57] on button "Take the quiz anyway!" at bounding box center [326, 57] width 53 height 11
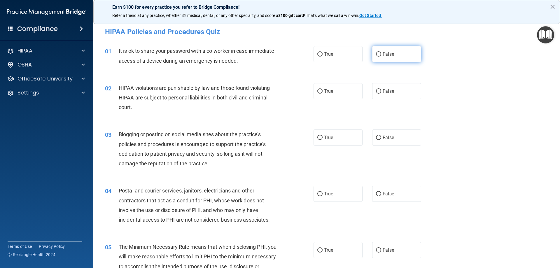
click at [397, 59] on label "False" at bounding box center [396, 54] width 49 height 16
click at [381, 57] on input "False" at bounding box center [378, 54] width 5 height 4
radio input "true"
click at [400, 94] on label "False" at bounding box center [396, 91] width 49 height 16
click at [381, 94] on input "False" at bounding box center [378, 91] width 5 height 4
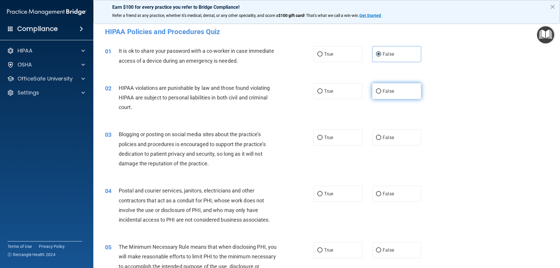
radio input "true"
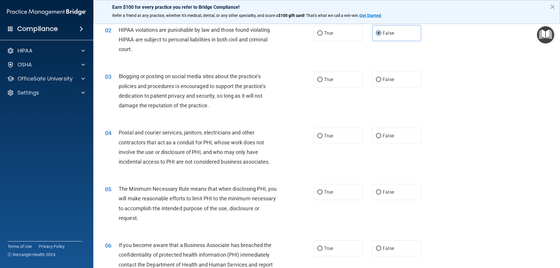
scroll to position [58, 0]
click at [344, 81] on label "True" at bounding box center [338, 79] width 49 height 16
click at [323, 81] on input "True" at bounding box center [319, 79] width 5 height 4
radio input "true"
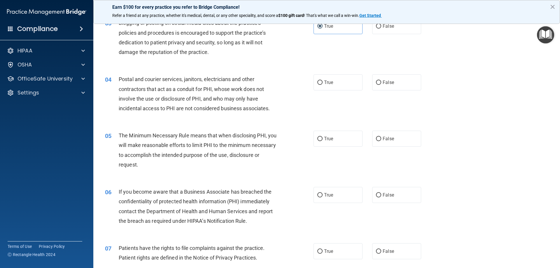
scroll to position [117, 0]
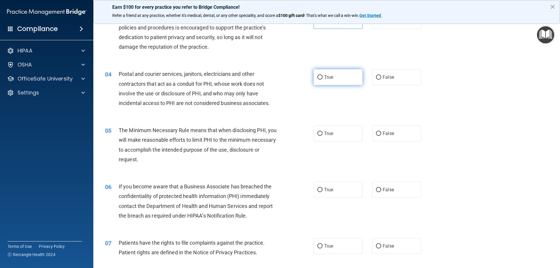
click at [340, 79] on label "True" at bounding box center [338, 77] width 49 height 16
click at [323, 79] on input "True" at bounding box center [319, 77] width 5 height 4
radio input "true"
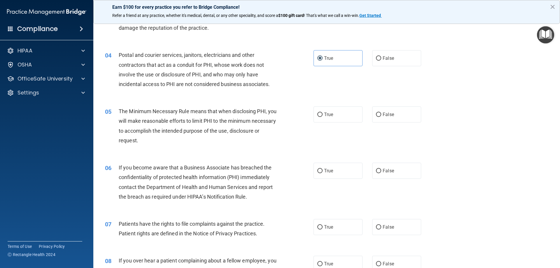
scroll to position [146, 0]
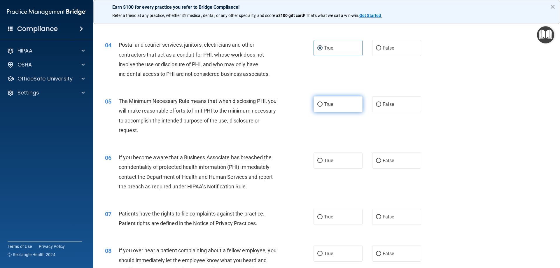
click at [345, 102] on label "True" at bounding box center [338, 104] width 49 height 16
click at [323, 102] on input "True" at bounding box center [319, 104] width 5 height 4
radio input "true"
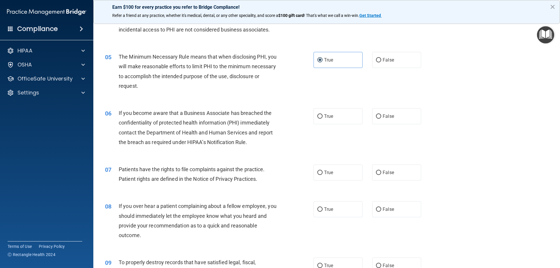
scroll to position [204, 0]
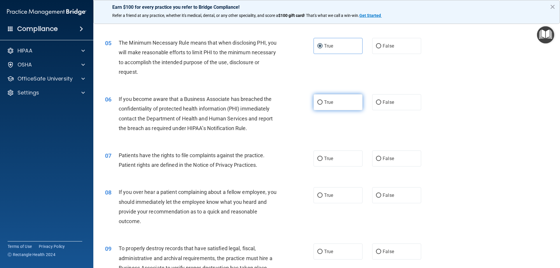
click at [338, 107] on label "True" at bounding box center [338, 102] width 49 height 16
click at [323, 105] on input "True" at bounding box center [319, 102] width 5 height 4
radio input "true"
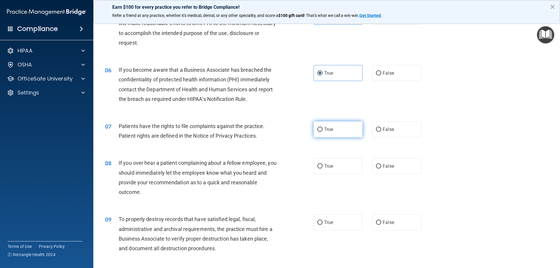
click at [337, 129] on label "True" at bounding box center [338, 129] width 49 height 16
click at [323, 129] on input "True" at bounding box center [319, 129] width 5 height 4
radio input "true"
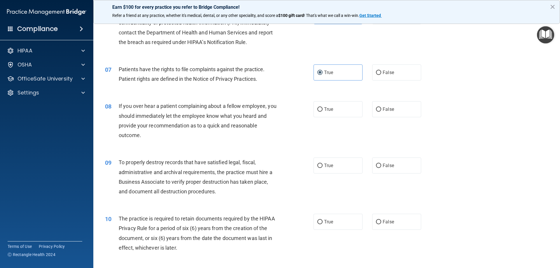
scroll to position [292, 0]
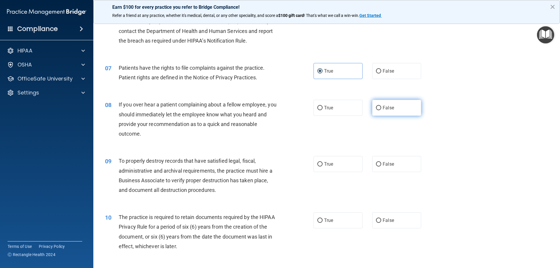
click at [392, 112] on label "False" at bounding box center [396, 108] width 49 height 16
click at [381, 110] on input "False" at bounding box center [378, 108] width 5 height 4
radio input "true"
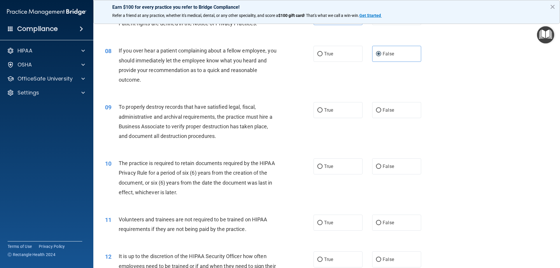
scroll to position [350, 0]
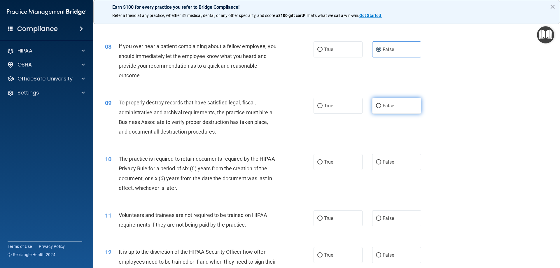
click at [398, 111] on label "False" at bounding box center [396, 106] width 49 height 16
click at [381, 108] on input "False" at bounding box center [378, 106] width 5 height 4
radio input "true"
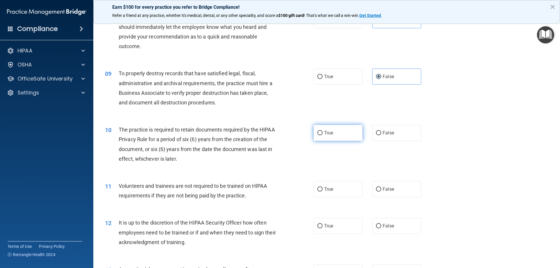
click at [335, 138] on label "True" at bounding box center [338, 133] width 49 height 16
click at [323, 135] on input "True" at bounding box center [319, 133] width 5 height 4
radio input "true"
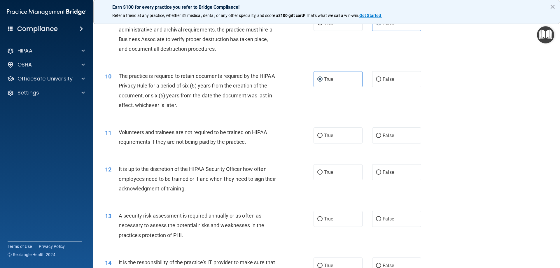
scroll to position [437, 0]
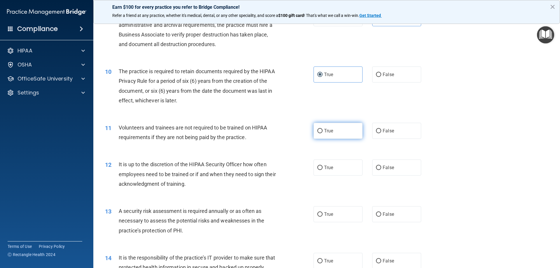
click at [348, 135] on label "True" at bounding box center [338, 131] width 49 height 16
click at [323, 133] on input "True" at bounding box center [319, 131] width 5 height 4
radio input "true"
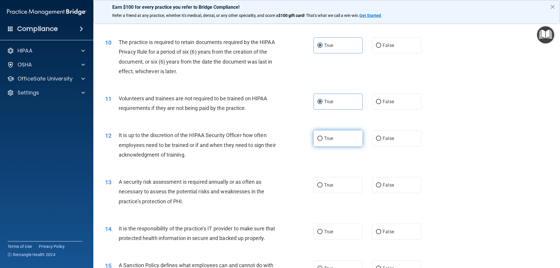
click at [341, 141] on label "True" at bounding box center [338, 138] width 49 height 16
click at [323, 141] on input "True" at bounding box center [319, 138] width 5 height 4
radio input "true"
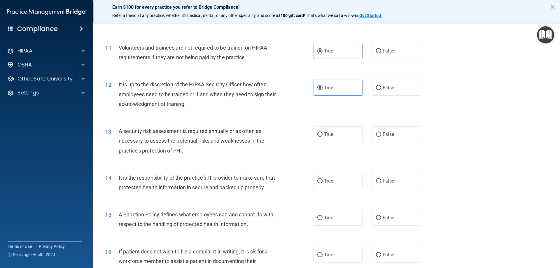
scroll to position [525, 0]
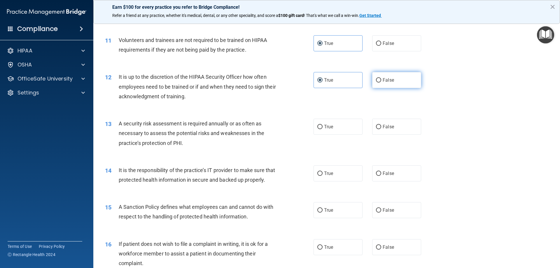
click at [384, 77] on span "False" at bounding box center [388, 80] width 11 height 6
click at [381, 78] on input "False" at bounding box center [378, 80] width 5 height 4
radio input "true"
radio input "false"
click at [346, 130] on label "True" at bounding box center [338, 127] width 49 height 16
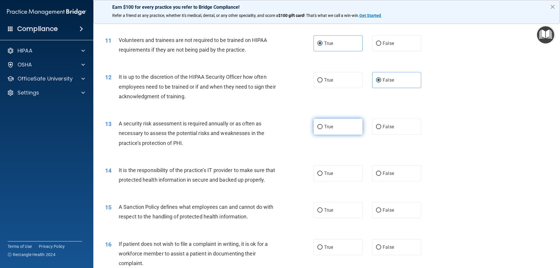
click at [323, 129] on input "True" at bounding box center [319, 127] width 5 height 4
radio input "true"
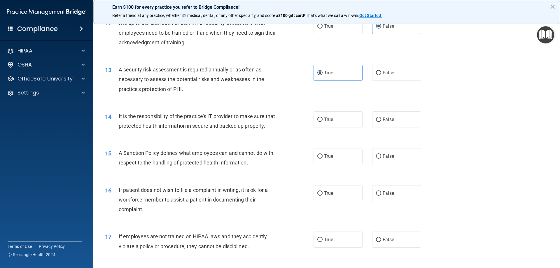
scroll to position [583, 0]
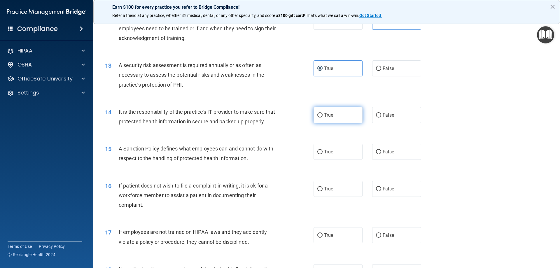
click at [349, 118] on label "True" at bounding box center [338, 115] width 49 height 16
click at [323, 118] on input "True" at bounding box center [319, 115] width 5 height 4
radio input "true"
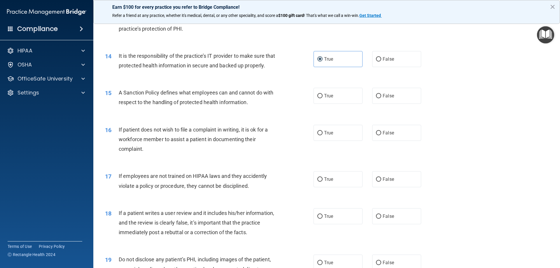
scroll to position [642, 0]
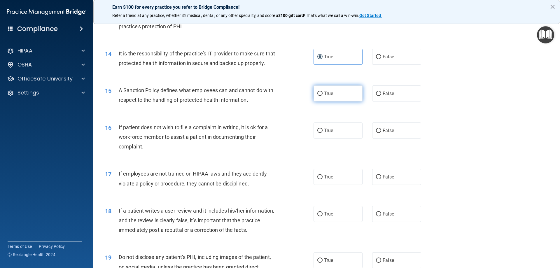
click at [341, 101] on label "True" at bounding box center [338, 93] width 49 height 16
click at [323, 96] on input "True" at bounding box center [319, 94] width 5 height 4
radio input "true"
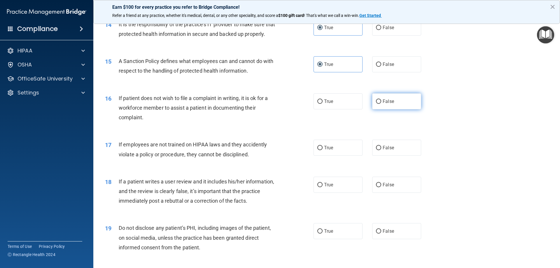
click at [404, 109] on label "False" at bounding box center [396, 101] width 49 height 16
click at [381, 104] on input "False" at bounding box center [378, 101] width 5 height 4
radio input "true"
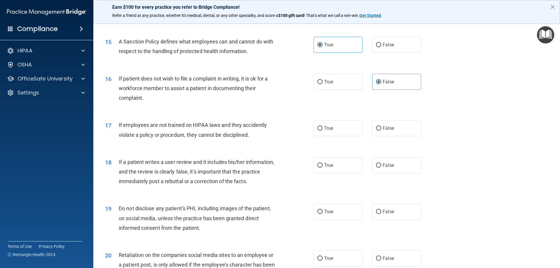
scroll to position [729, 0]
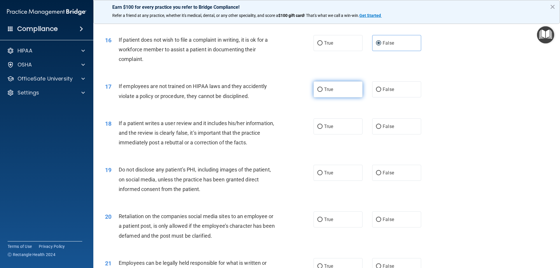
click at [330, 92] on span "True" at bounding box center [328, 90] width 9 height 6
click at [323, 92] on input "True" at bounding box center [319, 89] width 5 height 4
radio input "true"
click at [406, 134] on label "False" at bounding box center [396, 126] width 49 height 16
click at [381, 129] on input "False" at bounding box center [378, 127] width 5 height 4
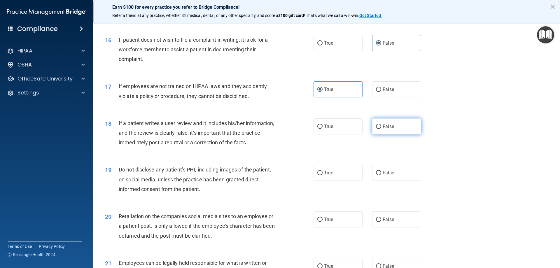
radio input "true"
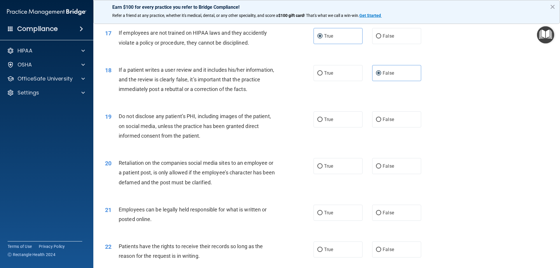
scroll to position [787, 0]
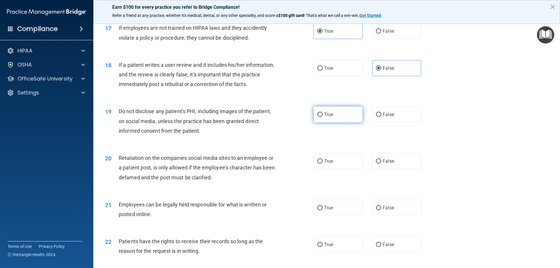
click at [341, 122] on label "True" at bounding box center [338, 114] width 49 height 16
click at [323, 117] on input "True" at bounding box center [319, 115] width 5 height 4
radio input "true"
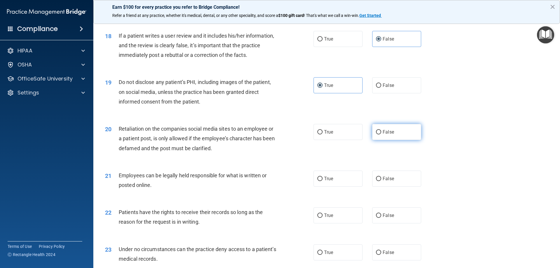
click at [402, 140] on label "False" at bounding box center [396, 132] width 49 height 16
click at [381, 134] on input "False" at bounding box center [378, 132] width 5 height 4
radio input "true"
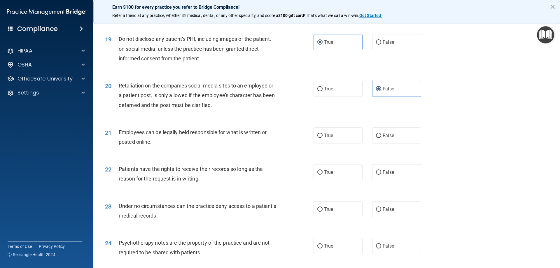
scroll to position [875, 0]
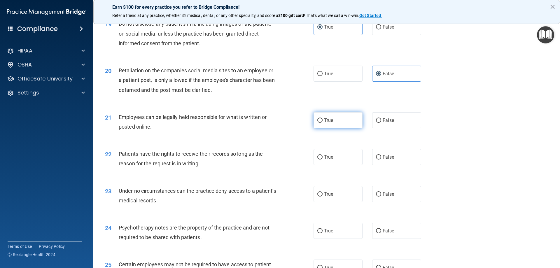
click at [352, 128] on label "True" at bounding box center [338, 120] width 49 height 16
click at [323, 123] on input "True" at bounding box center [319, 120] width 5 height 4
radio input "true"
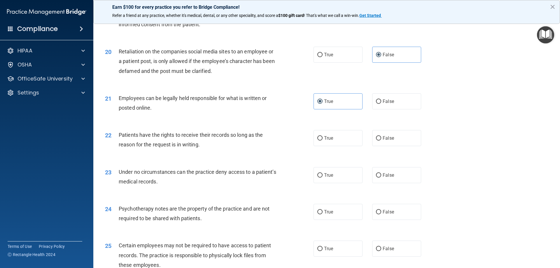
scroll to position [904, 0]
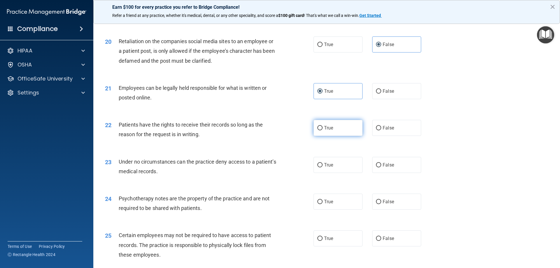
click at [336, 136] on label "True" at bounding box center [338, 128] width 49 height 16
click at [323, 130] on input "True" at bounding box center [319, 128] width 5 height 4
radio input "true"
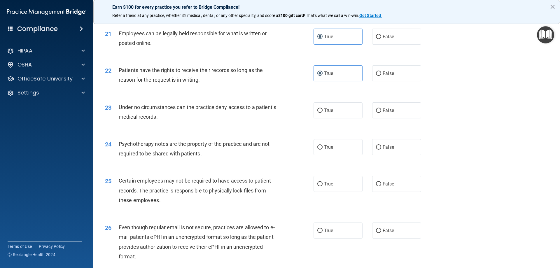
scroll to position [962, 0]
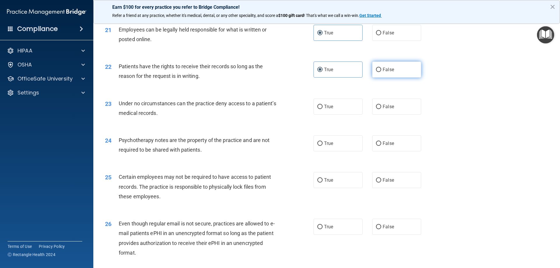
click at [386, 78] on label "False" at bounding box center [396, 70] width 49 height 16
click at [381, 72] on input "False" at bounding box center [378, 70] width 5 height 4
radio input "true"
radio input "false"
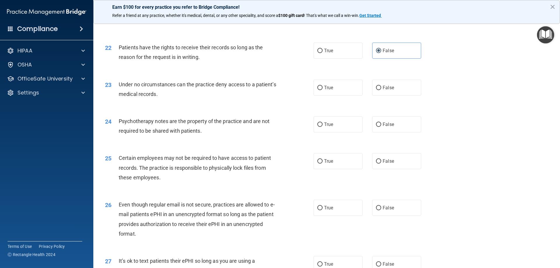
scroll to position [992, 0]
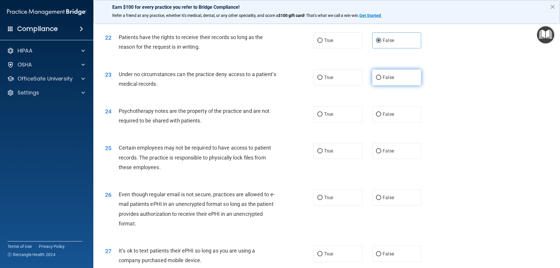
click at [397, 85] on label "False" at bounding box center [396, 77] width 49 height 16
click at [381, 80] on input "False" at bounding box center [378, 78] width 5 height 4
radio input "true"
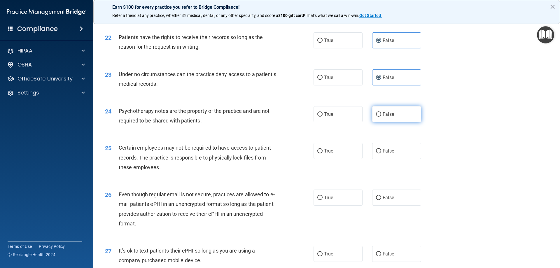
click at [394, 122] on label "False" at bounding box center [396, 114] width 49 height 16
click at [381, 117] on input "False" at bounding box center [378, 114] width 5 height 4
radio input "true"
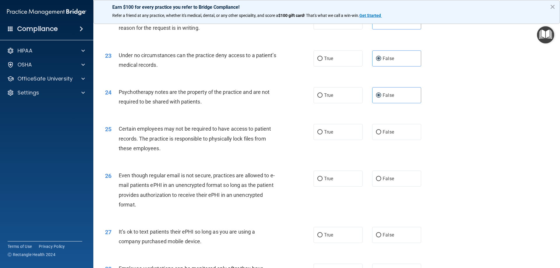
scroll to position [1021, 0]
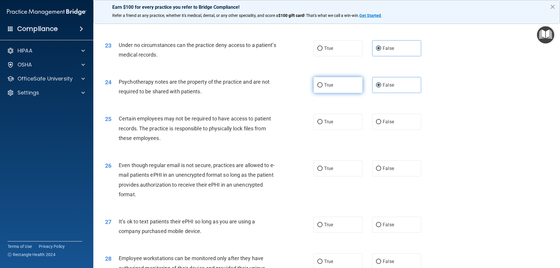
click at [340, 93] on label "True" at bounding box center [338, 85] width 49 height 16
click at [323, 87] on input "True" at bounding box center [319, 85] width 5 height 4
radio input "true"
radio input "false"
click at [324, 125] on span "True" at bounding box center [328, 122] width 9 height 6
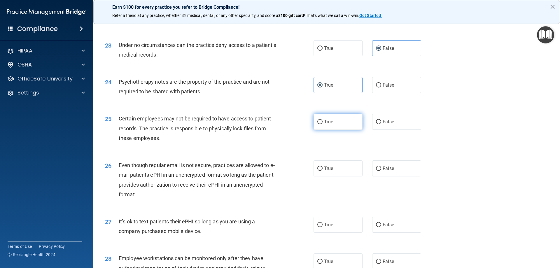
click at [322, 124] on input "True" at bounding box center [319, 122] width 5 height 4
radio input "true"
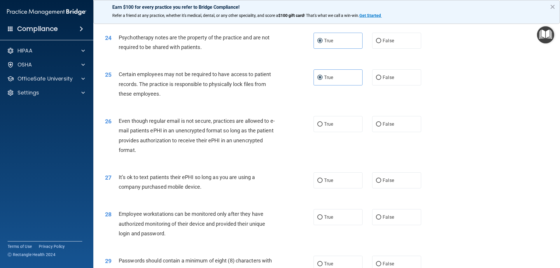
scroll to position [1079, 0]
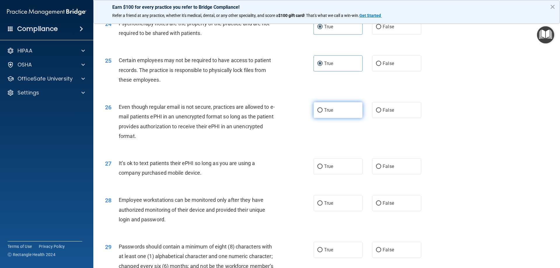
click at [344, 118] on label "True" at bounding box center [338, 110] width 49 height 16
click at [323, 113] on input "True" at bounding box center [319, 110] width 5 height 4
radio input "true"
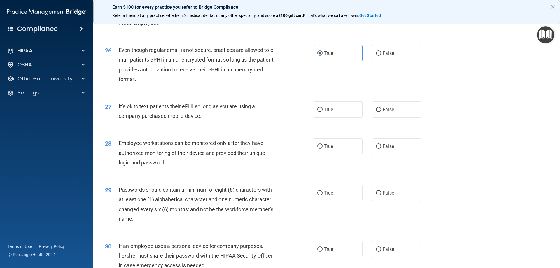
scroll to position [1137, 0]
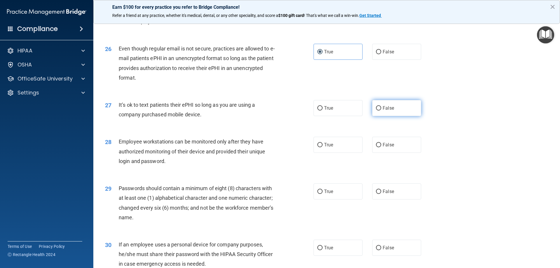
click at [386, 111] on span "False" at bounding box center [388, 108] width 11 height 6
click at [383, 111] on span "False" at bounding box center [388, 108] width 11 height 6
click at [381, 111] on input "False" at bounding box center [378, 108] width 5 height 4
radio input "true"
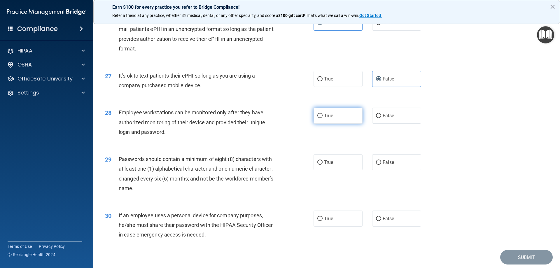
click at [335, 124] on label "True" at bounding box center [338, 116] width 49 height 16
click at [323, 118] on input "True" at bounding box center [319, 116] width 5 height 4
radio input "true"
click at [403, 124] on label "False" at bounding box center [396, 116] width 49 height 16
click at [381, 118] on input "False" at bounding box center [378, 116] width 5 height 4
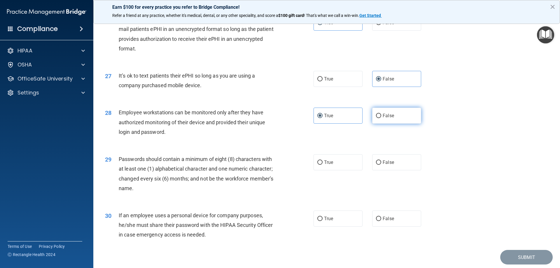
radio input "true"
radio input "false"
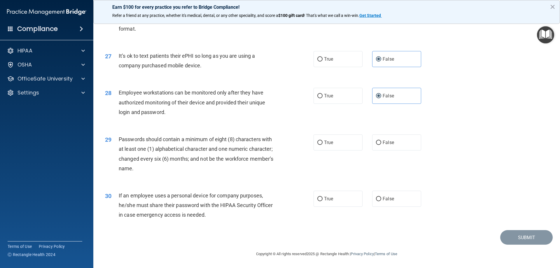
scroll to position [1196, 0]
click at [330, 141] on span "True" at bounding box center [328, 143] width 9 height 6
click at [323, 141] on input "True" at bounding box center [319, 143] width 5 height 4
radio input "true"
click at [391, 199] on label "False" at bounding box center [396, 199] width 49 height 16
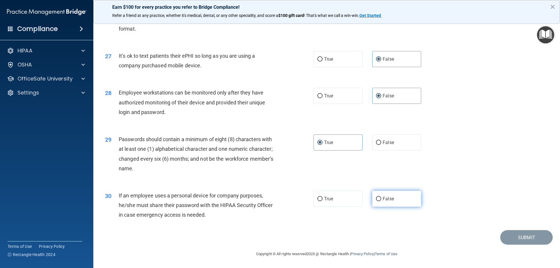
click at [381, 199] on input "False" at bounding box center [378, 199] width 5 height 4
radio input "true"
click at [519, 234] on button "Submit" at bounding box center [526, 237] width 52 height 15
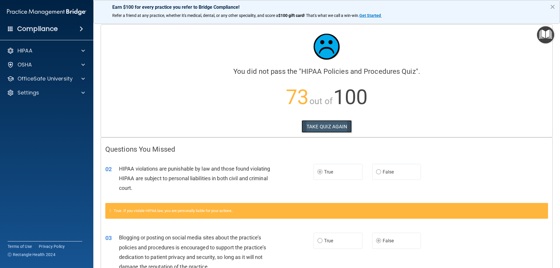
click at [334, 128] on button "TAKE QUIZ AGAIN" at bounding box center [327, 126] width 50 height 13
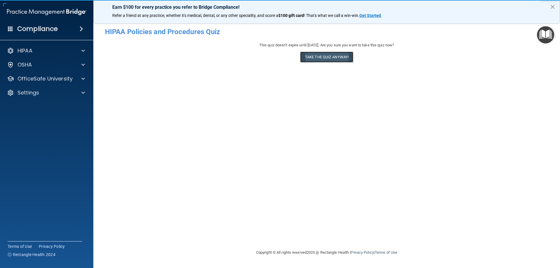
click at [347, 56] on button "Take the quiz anyway!" at bounding box center [326, 57] width 53 height 11
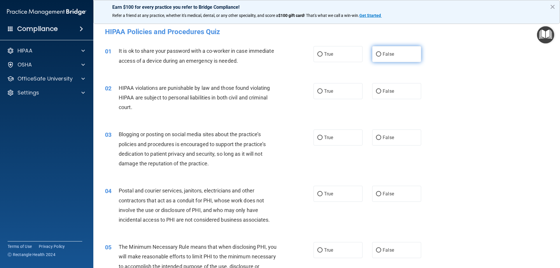
click at [379, 53] on label "False" at bounding box center [396, 54] width 49 height 16
click at [379, 53] on input "False" at bounding box center [378, 54] width 5 height 4
radio input "true"
click at [318, 90] on input "True" at bounding box center [319, 91] width 5 height 4
radio input "true"
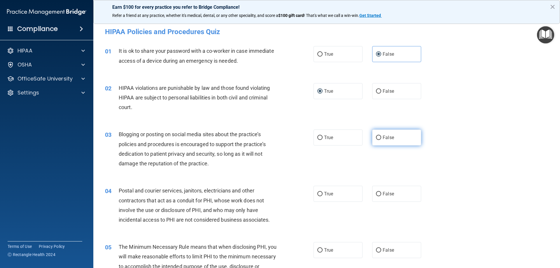
click at [376, 137] on input "False" at bounding box center [378, 138] width 5 height 4
radio input "true"
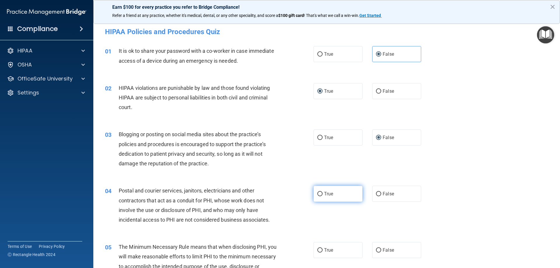
click at [318, 192] on input "True" at bounding box center [319, 194] width 5 height 4
radio input "true"
click at [317, 248] on input "True" at bounding box center [319, 250] width 5 height 4
radio input "true"
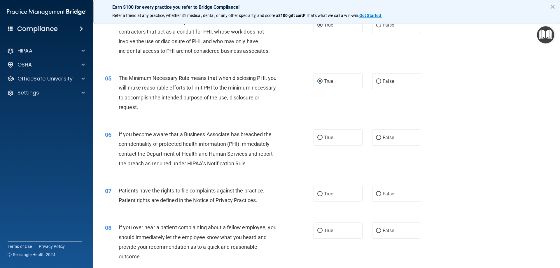
scroll to position [175, 0]
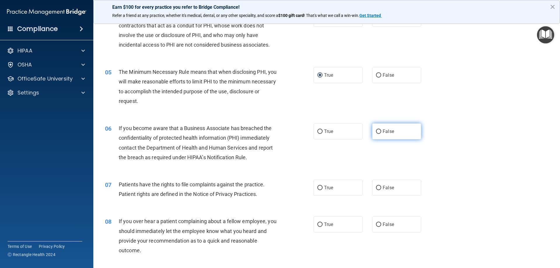
click at [376, 130] on input "False" at bounding box center [378, 131] width 5 height 4
radio input "true"
click at [316, 185] on label "True" at bounding box center [338, 188] width 49 height 16
click at [317, 186] on input "True" at bounding box center [319, 188] width 5 height 4
radio input "true"
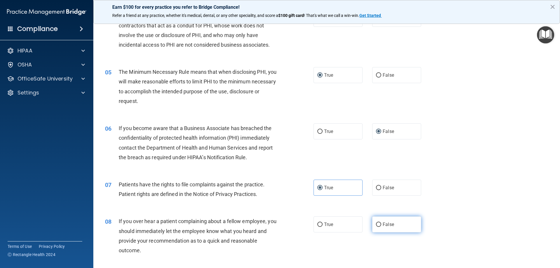
click at [383, 224] on span "False" at bounding box center [388, 225] width 11 height 6
click at [380, 224] on input "False" at bounding box center [378, 225] width 5 height 4
radio input "true"
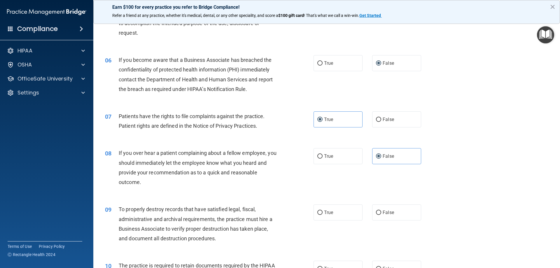
scroll to position [262, 0]
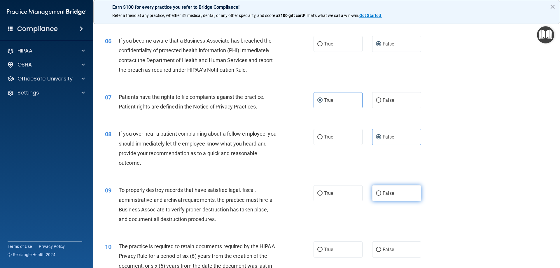
click at [376, 193] on input "False" at bounding box center [378, 193] width 5 height 4
radio input "true"
drag, startPoint x: 317, startPoint y: 250, endPoint x: 379, endPoint y: 230, distance: 65.3
click at [318, 249] on input "True" at bounding box center [319, 250] width 5 height 4
radio input "true"
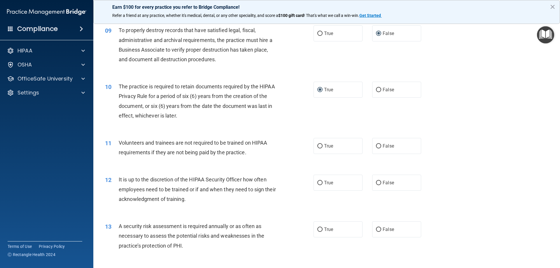
scroll to position [437, 0]
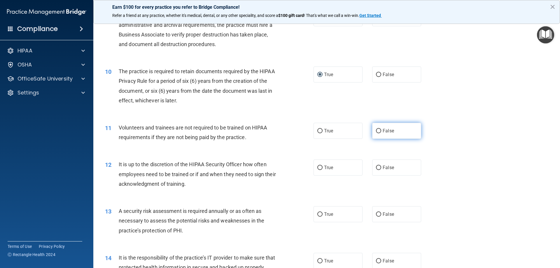
click at [376, 132] on input "False" at bounding box center [378, 131] width 5 height 4
radio input "true"
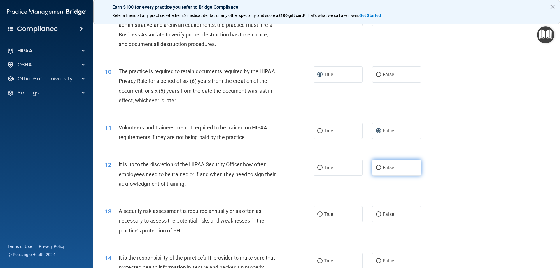
click at [376, 167] on input "False" at bounding box center [378, 168] width 5 height 4
radio input "true"
click at [317, 213] on input "True" at bounding box center [319, 214] width 5 height 4
radio input "true"
click at [376, 259] on input "False" at bounding box center [378, 261] width 5 height 4
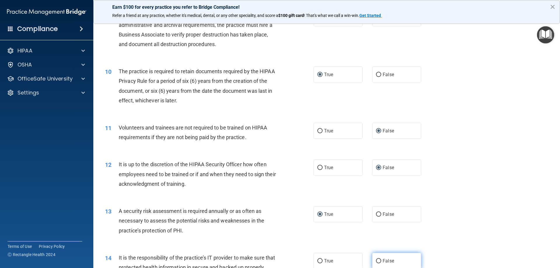
radio input "true"
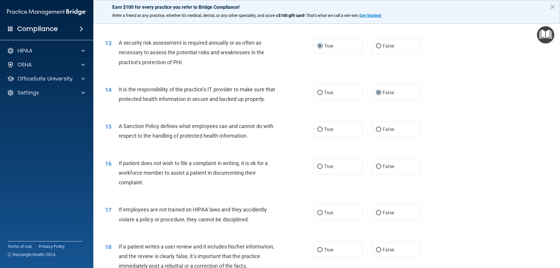
scroll to position [612, 0]
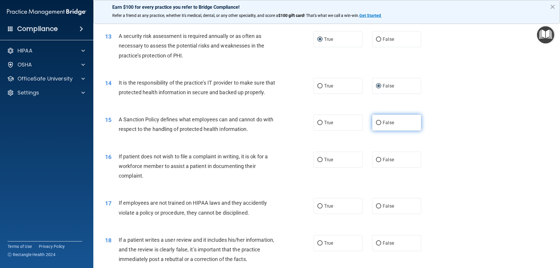
click at [377, 125] on input "False" at bounding box center [378, 123] width 5 height 4
radio input "true"
click at [317, 162] on input "True" at bounding box center [319, 160] width 5 height 4
radio input "true"
click at [376, 209] on input "False" at bounding box center [378, 206] width 5 height 4
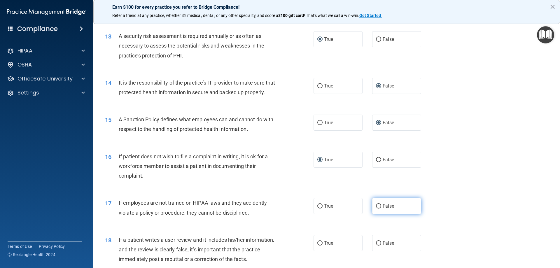
radio input "true"
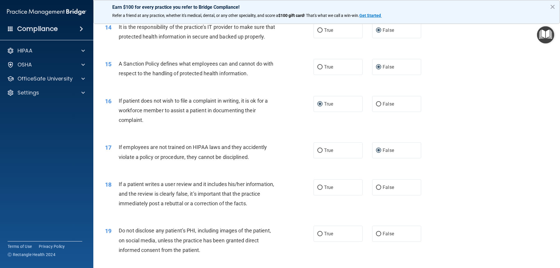
scroll to position [671, 0]
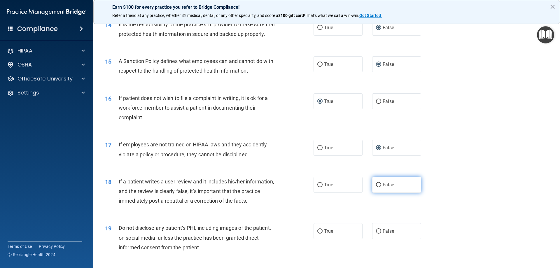
click at [376, 187] on input "False" at bounding box center [378, 185] width 5 height 4
radio input "true"
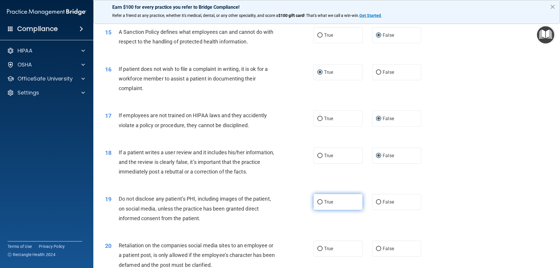
click at [317, 204] on input "True" at bounding box center [319, 202] width 5 height 4
radio input "true"
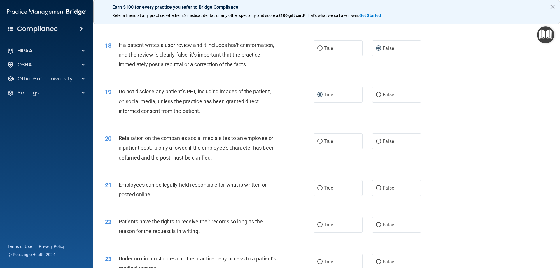
scroll to position [817, 0]
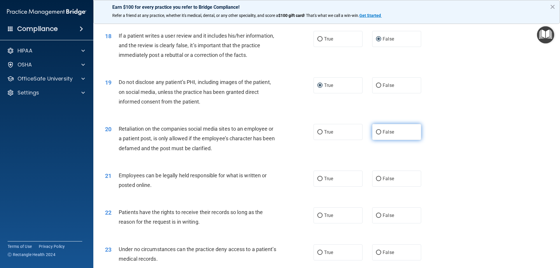
click at [376, 134] on input "False" at bounding box center [378, 132] width 5 height 4
radio input "true"
click at [318, 181] on input "True" at bounding box center [319, 179] width 5 height 4
radio input "true"
click at [376, 218] on input "False" at bounding box center [378, 215] width 5 height 4
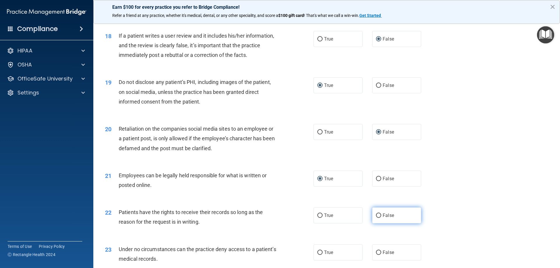
radio input "true"
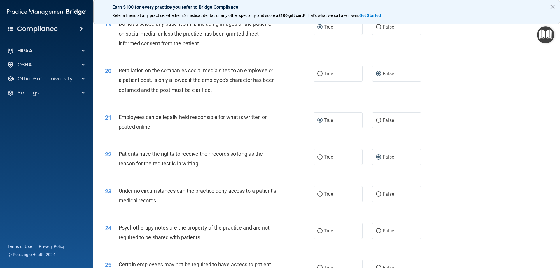
scroll to position [904, 0]
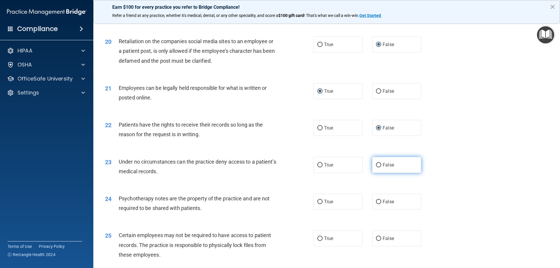
click at [376, 167] on input "False" at bounding box center [378, 165] width 5 height 4
radio input "true"
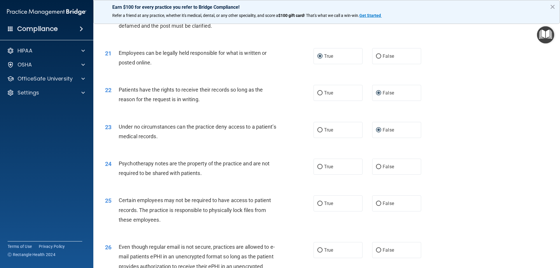
scroll to position [962, 0]
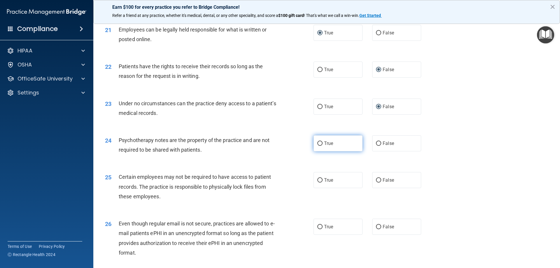
click at [319, 146] on input "True" at bounding box center [319, 143] width 5 height 4
radio input "true"
click at [317, 183] on input "True" at bounding box center [319, 180] width 5 height 4
radio input "true"
click at [318, 229] on input "True" at bounding box center [319, 227] width 5 height 4
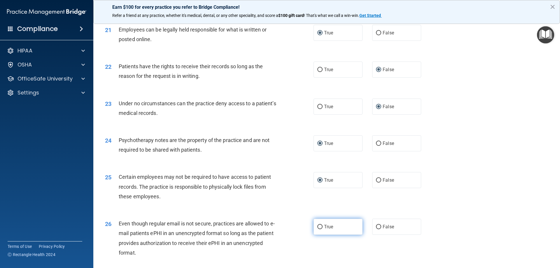
radio input "true"
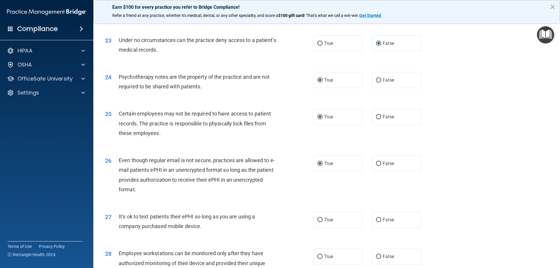
scroll to position [1050, 0]
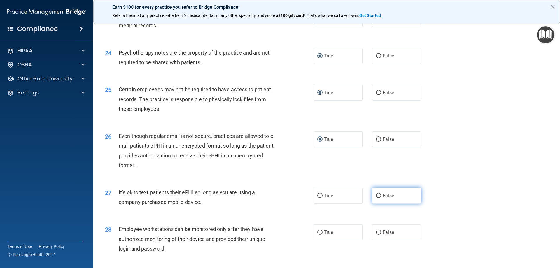
click at [377, 198] on input "False" at bounding box center [378, 196] width 5 height 4
radio input "true"
click at [376, 235] on input "False" at bounding box center [378, 232] width 5 height 4
radio input "true"
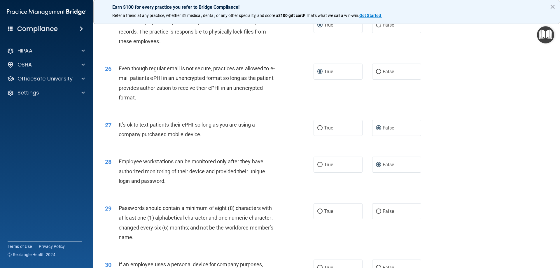
scroll to position [1137, 0]
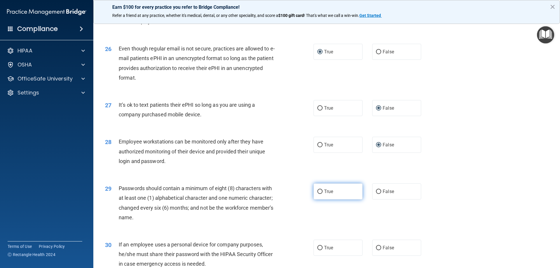
click at [317, 194] on input "True" at bounding box center [319, 192] width 5 height 4
radio input "true"
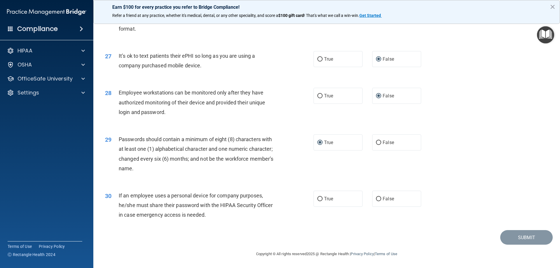
scroll to position [1196, 0]
click at [376, 199] on input "False" at bounding box center [378, 199] width 5 height 4
radio input "true"
click at [520, 239] on button "Submit" at bounding box center [526, 237] width 52 height 15
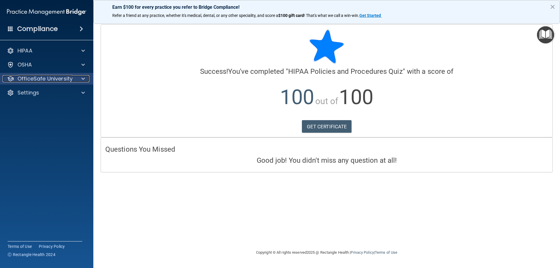
click at [79, 81] on div at bounding box center [82, 78] width 15 height 7
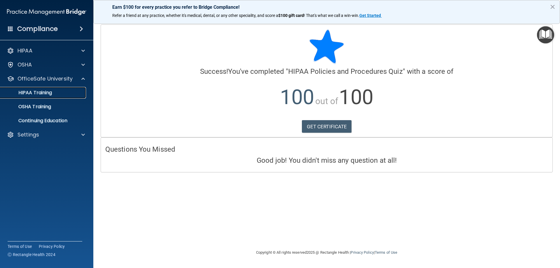
click at [56, 91] on div "HIPAA Training" at bounding box center [44, 93] width 80 height 6
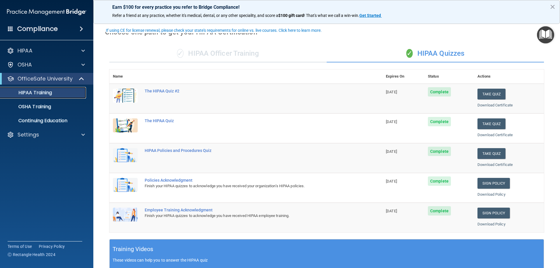
scroll to position [29, 0]
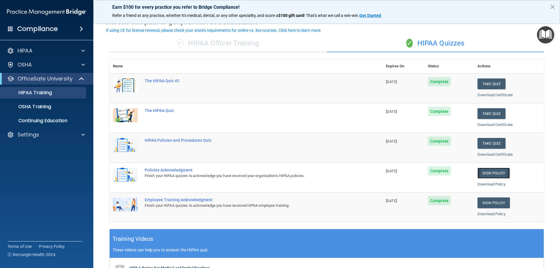
click at [477, 173] on link "Sign Policy" at bounding box center [493, 173] width 32 height 11
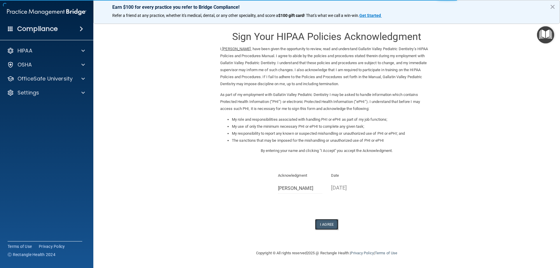
click at [328, 220] on button "I Agree" at bounding box center [326, 224] width 23 height 11
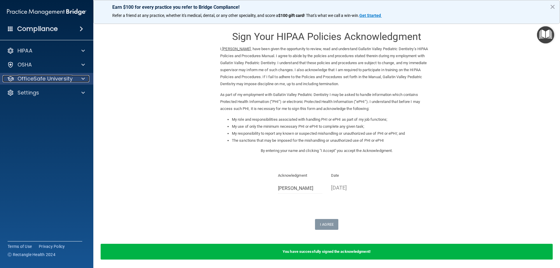
click at [85, 80] on span at bounding box center [82, 78] width 3 height 7
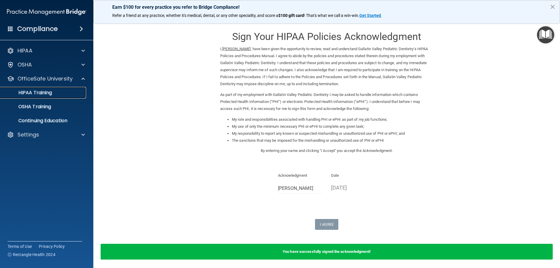
click at [48, 91] on p "HIPAA Training" at bounding box center [28, 93] width 48 height 6
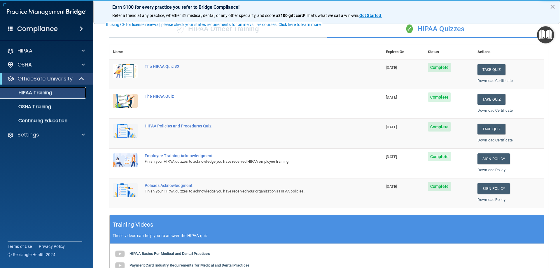
scroll to position [58, 0]
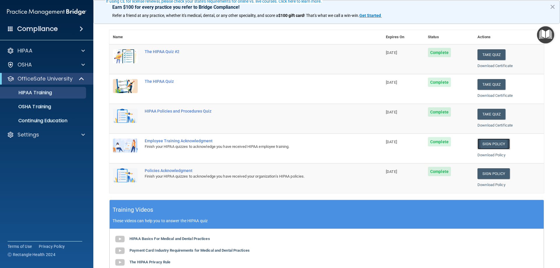
click at [486, 142] on link "Sign Policy" at bounding box center [493, 144] width 32 height 11
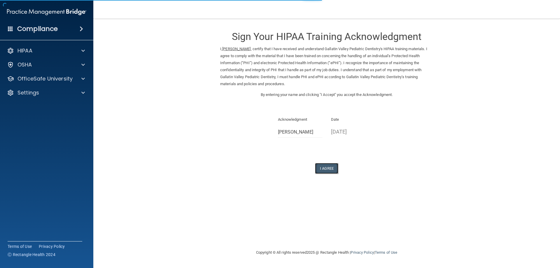
click at [323, 168] on button "I Agree" at bounding box center [326, 168] width 23 height 11
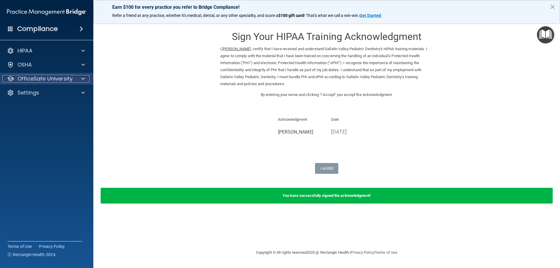
click at [81, 78] on div at bounding box center [82, 78] width 15 height 7
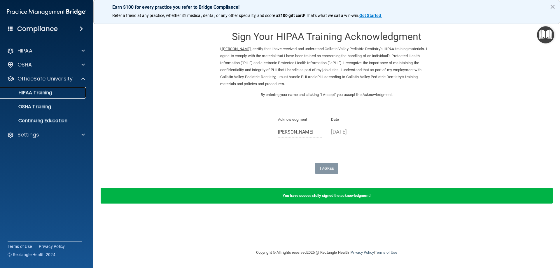
click at [57, 92] on div "HIPAA Training" at bounding box center [44, 93] width 80 height 6
